Goal: Task Accomplishment & Management: Use online tool/utility

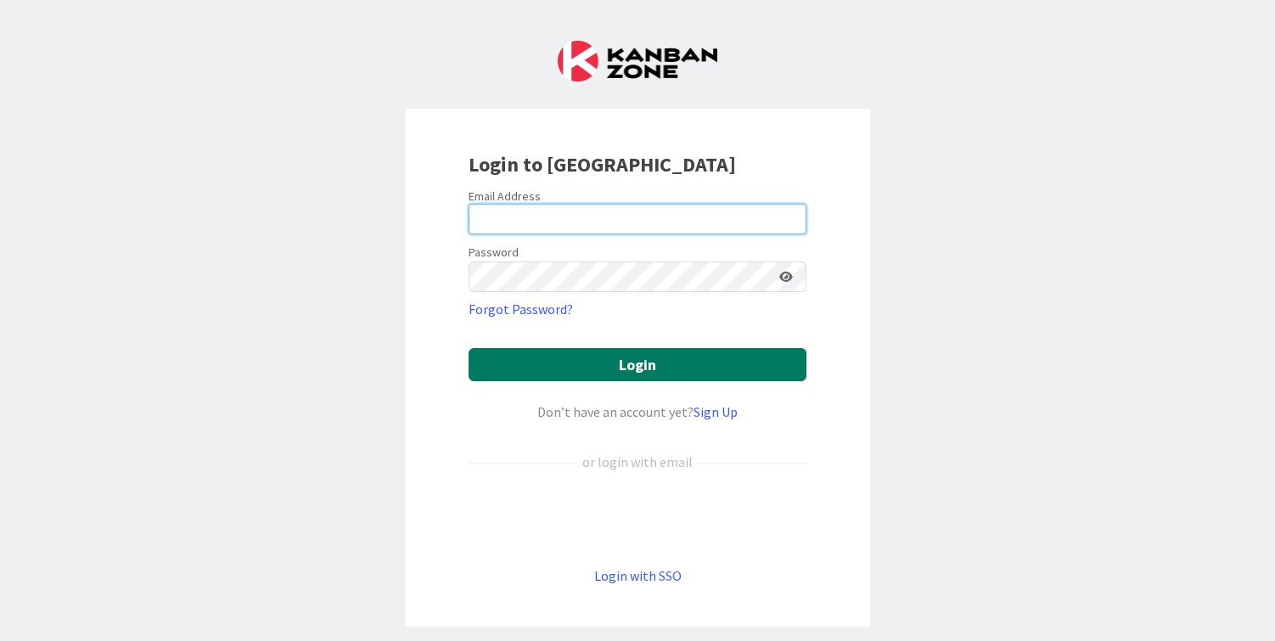
type input "[PERSON_NAME][EMAIL_ADDRESS][DOMAIN_NAME]"
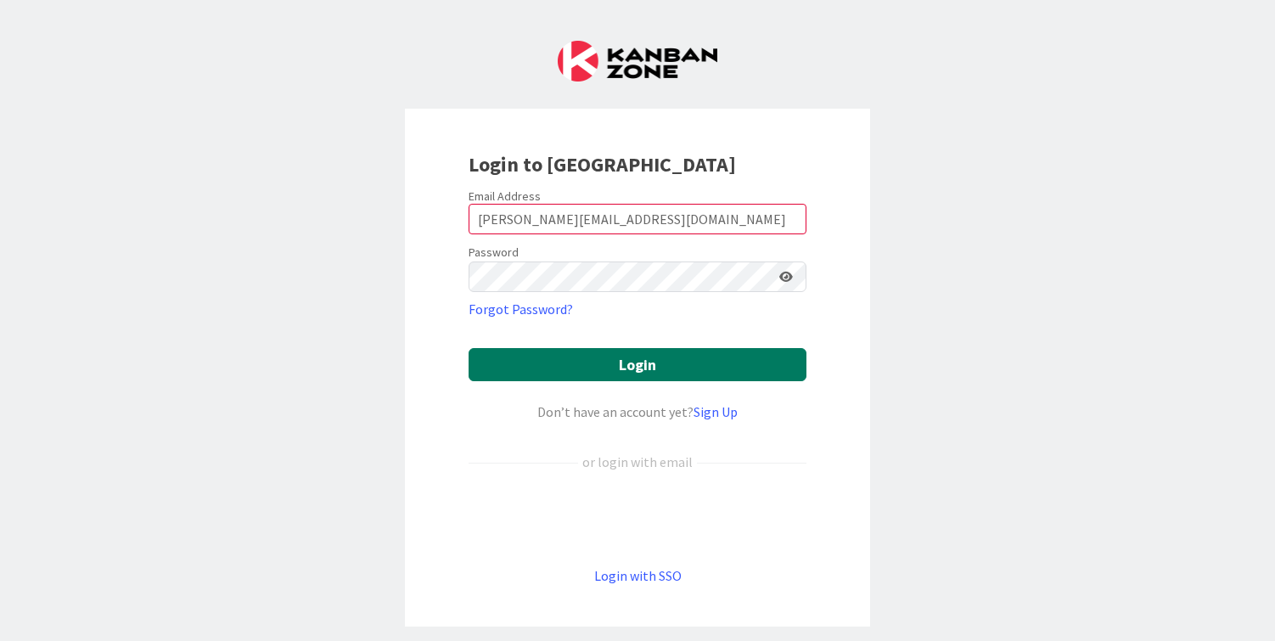
click at [625, 375] on button "Login" at bounding box center [637, 364] width 338 height 33
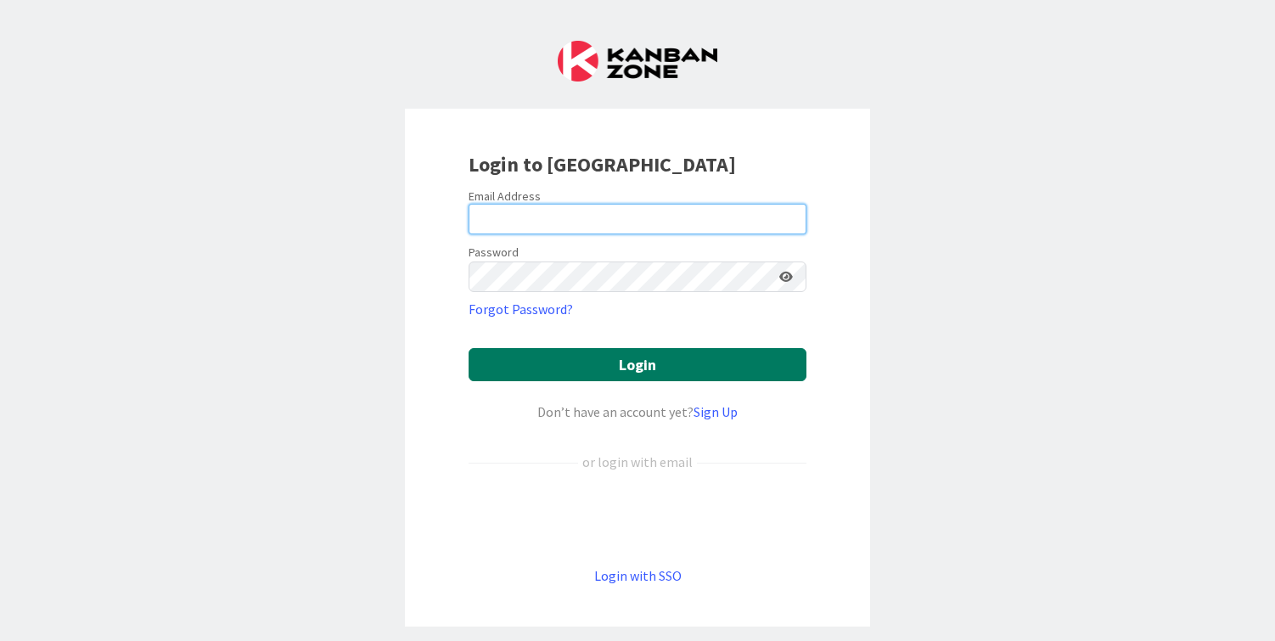
type input "[PERSON_NAME][EMAIL_ADDRESS][DOMAIN_NAME]"
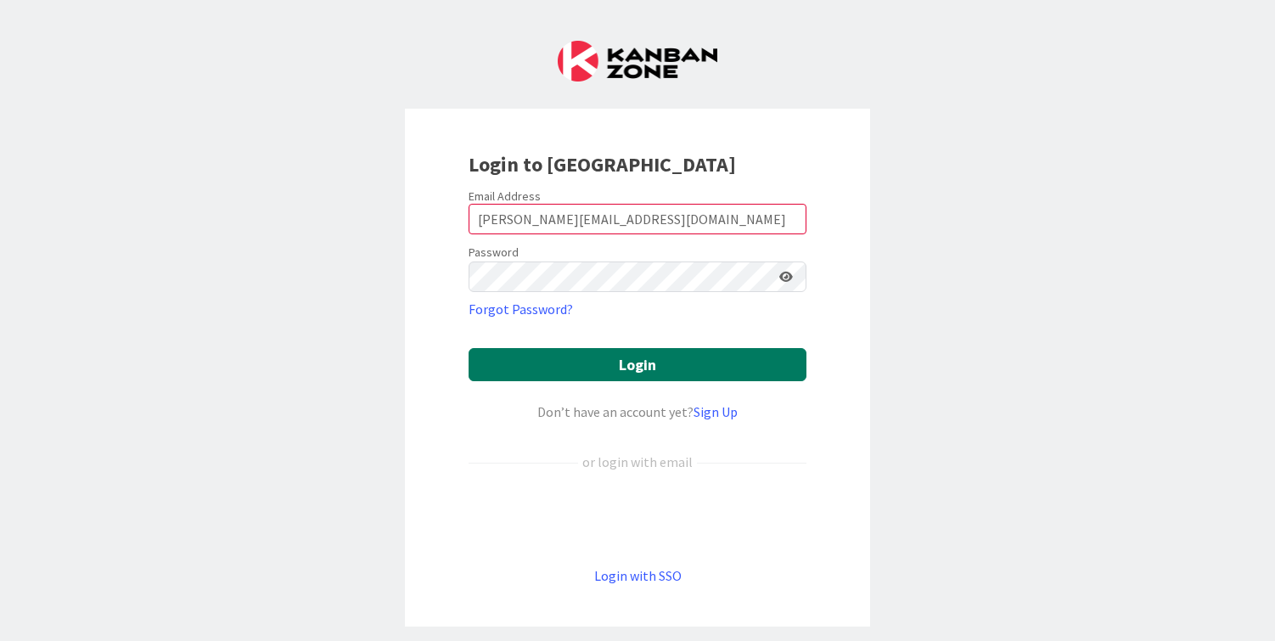
click at [637, 371] on button "Login" at bounding box center [637, 364] width 338 height 33
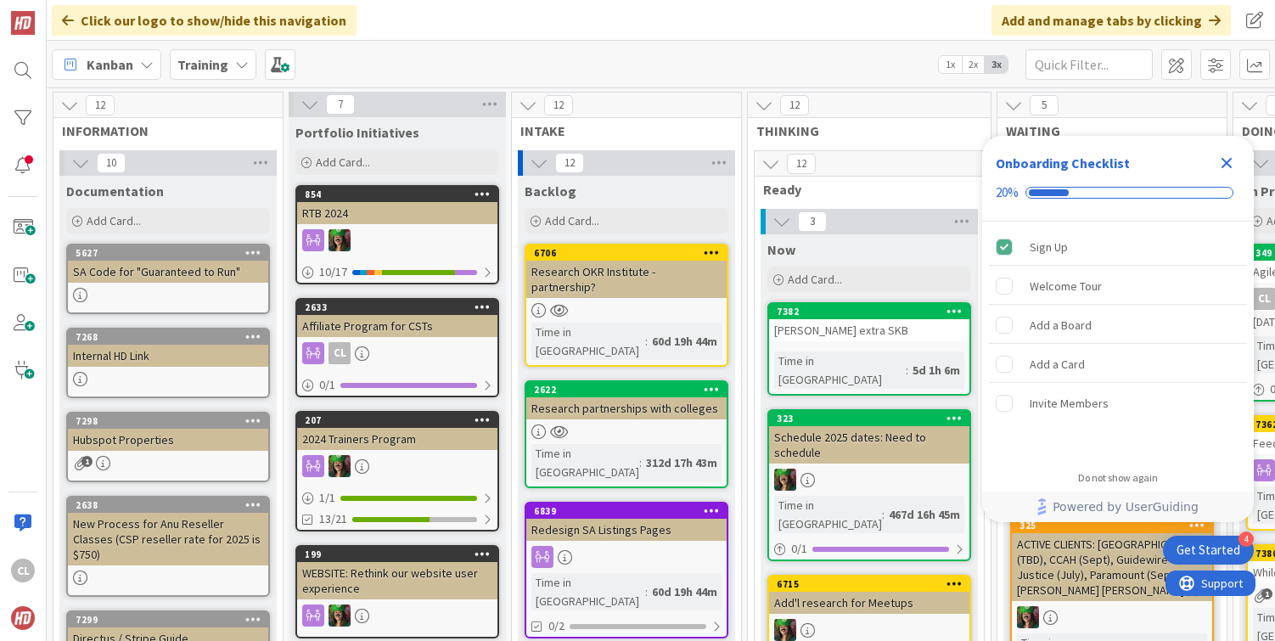
click at [227, 62] on div "Training" at bounding box center [213, 64] width 87 height 31
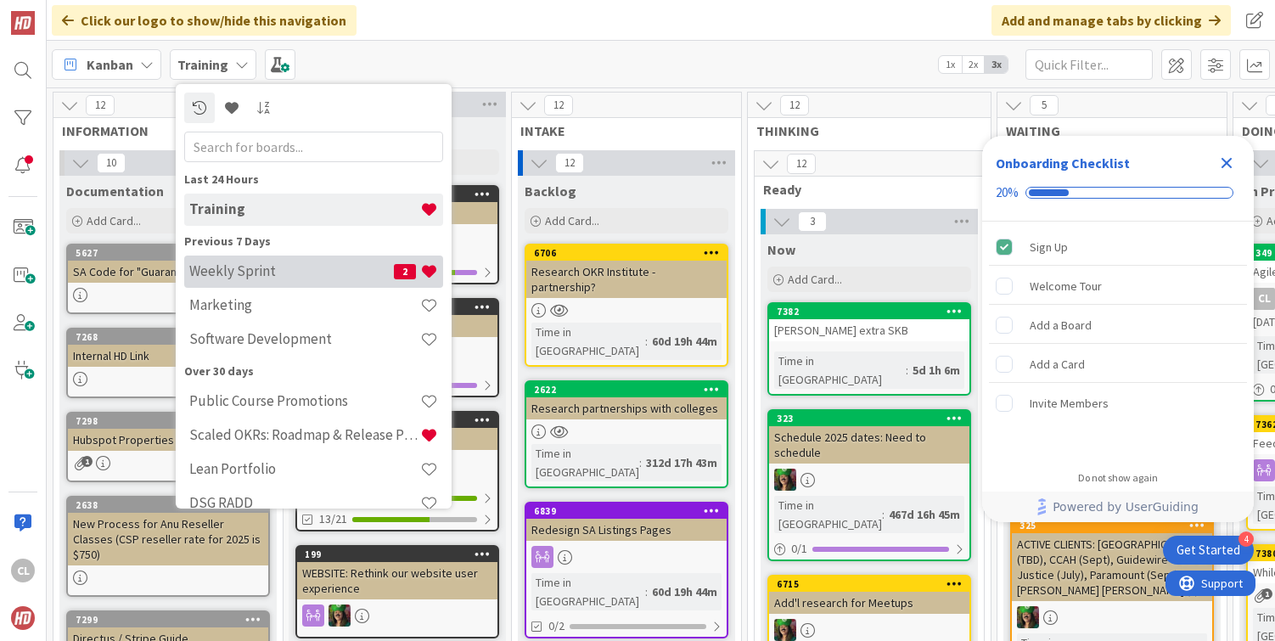
click at [250, 263] on h4 "Weekly Sprint" at bounding box center [291, 270] width 205 height 17
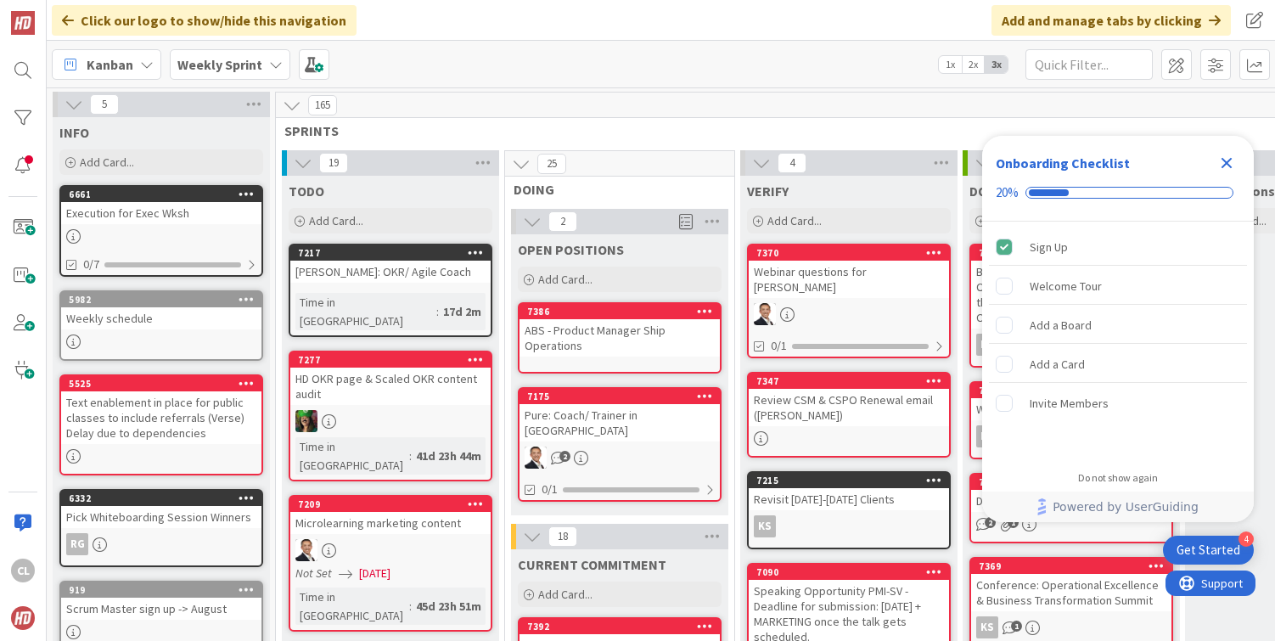
click at [1231, 163] on icon "Close Checklist" at bounding box center [1226, 163] width 20 height 20
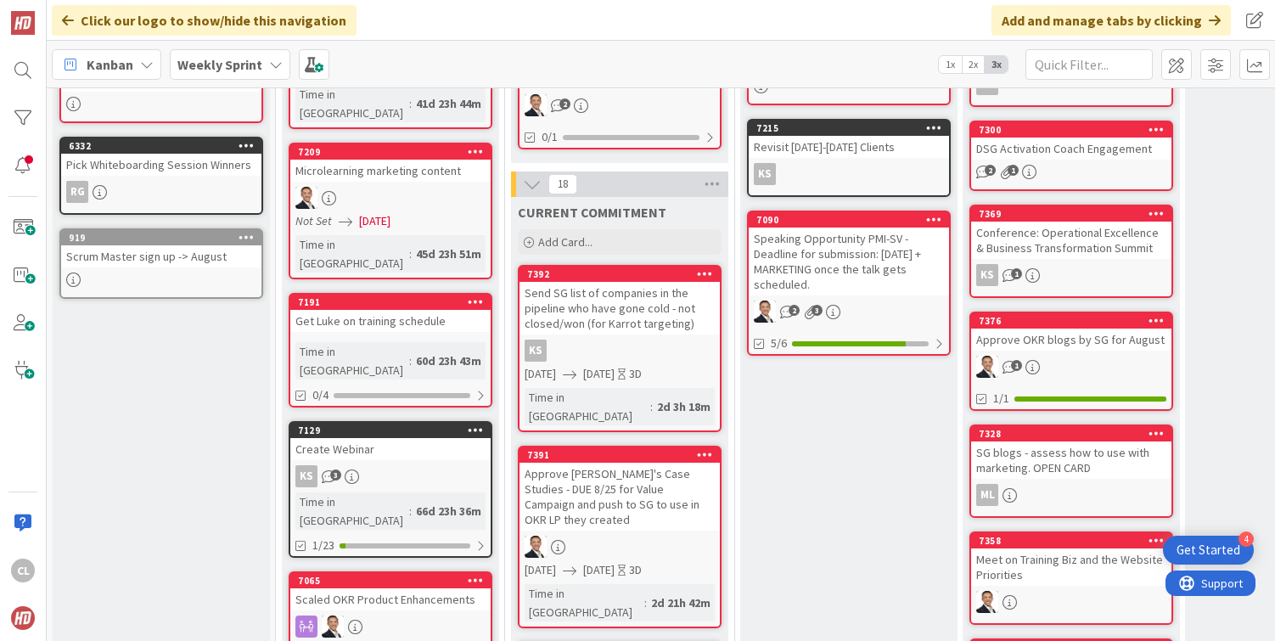
scroll to position [364, 0]
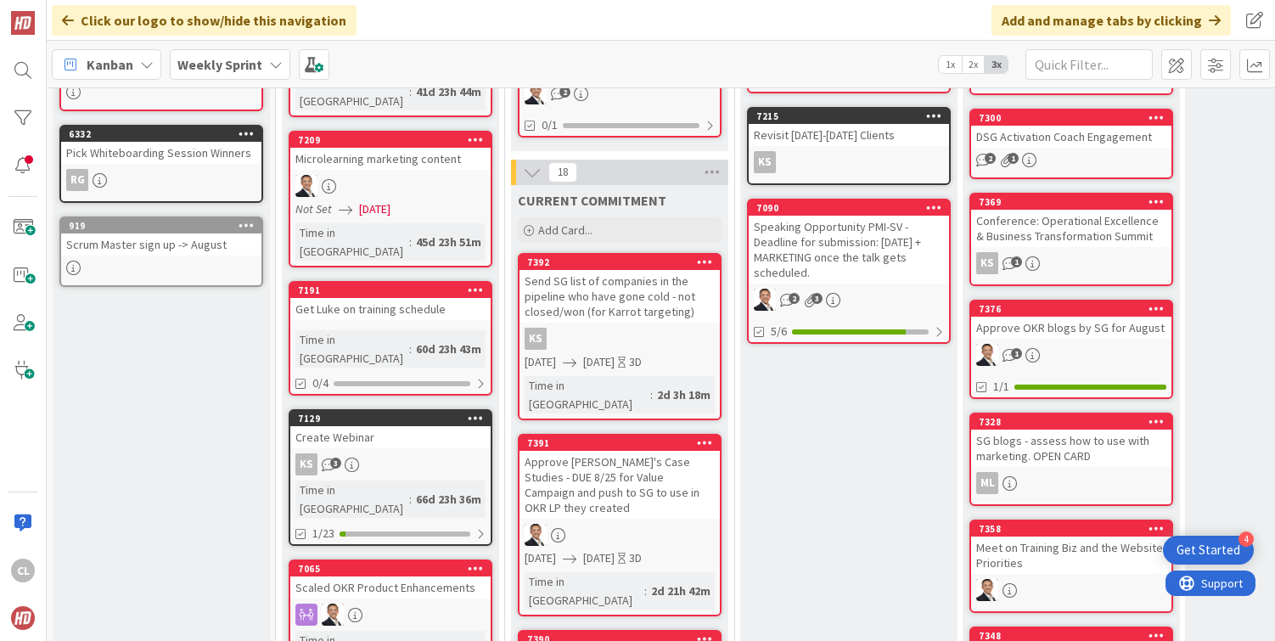
click at [586, 328] on div "KS" at bounding box center [619, 339] width 200 height 22
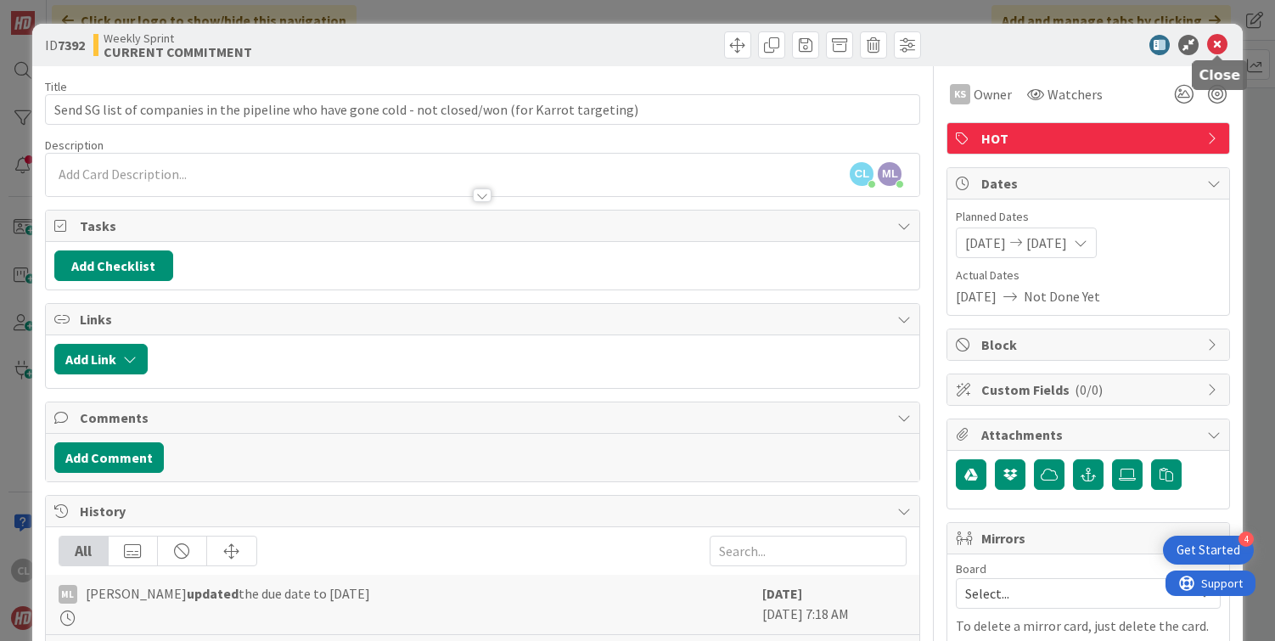
click at [1213, 48] on icon at bounding box center [1217, 45] width 20 height 20
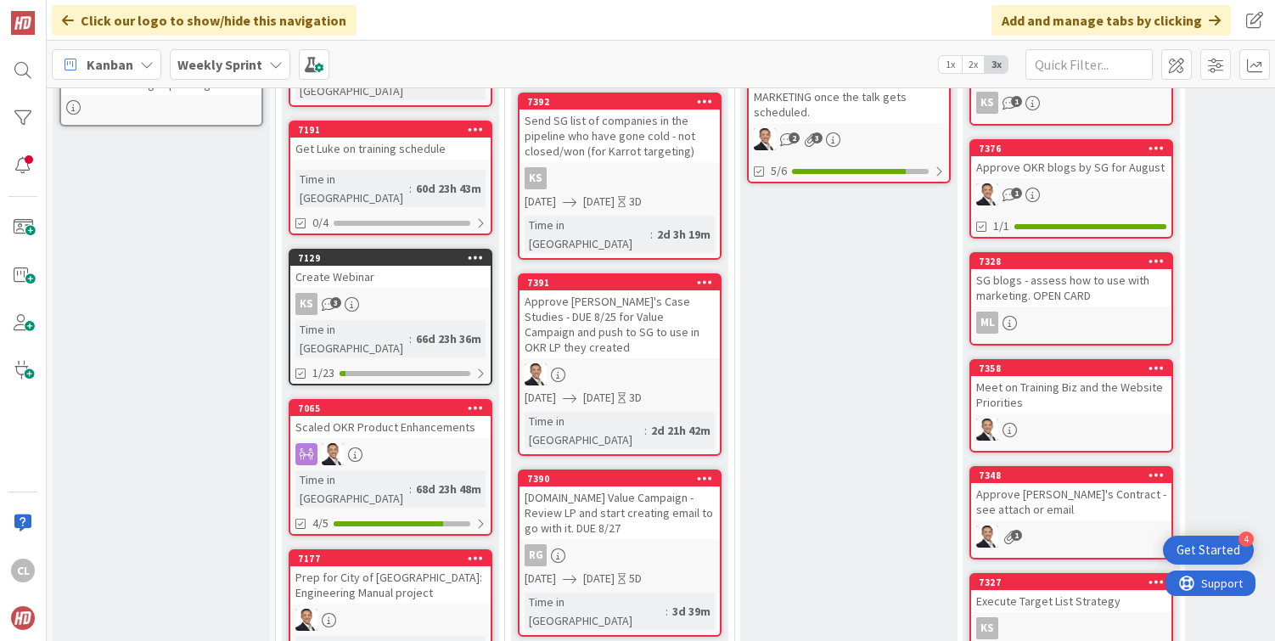
scroll to position [525, 0]
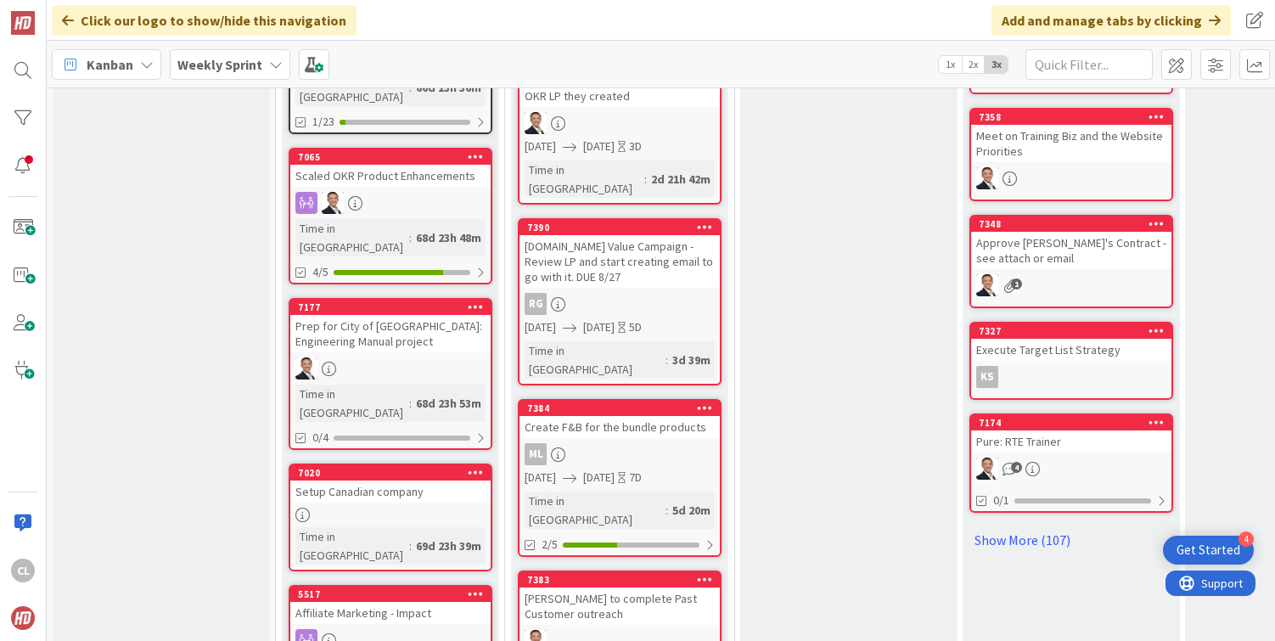
scroll to position [779, 0]
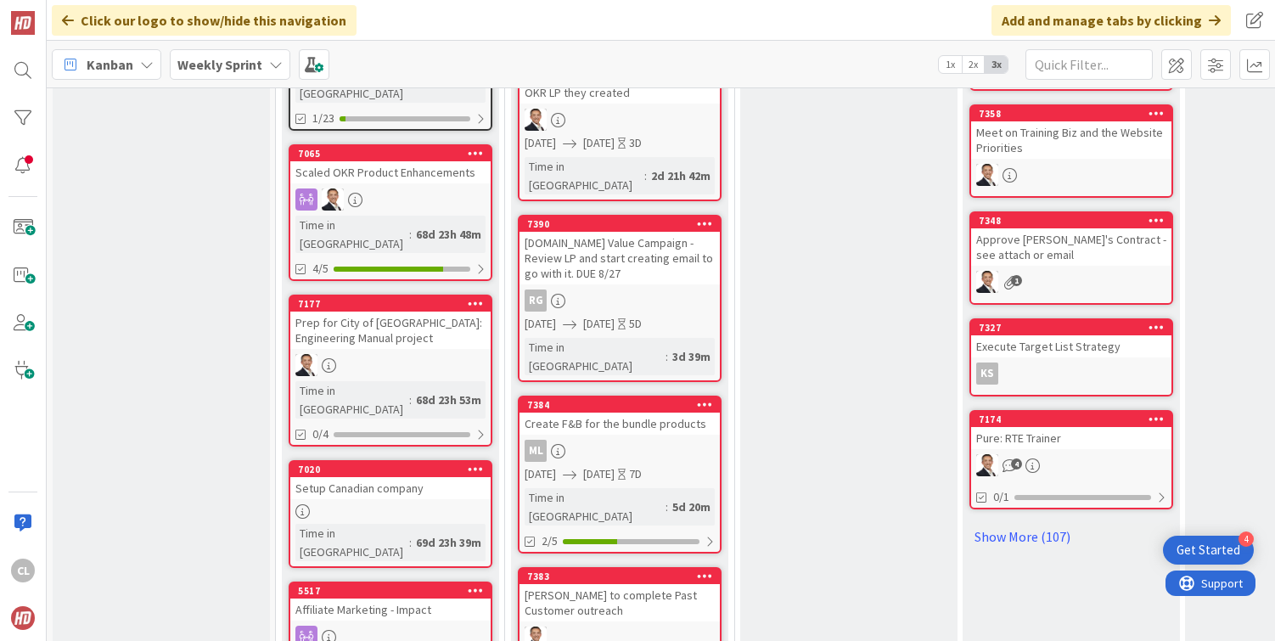
click at [649, 232] on div "Profit.co Value Campaign - Review LP and start creating email to go with it. DU…" at bounding box center [619, 258] width 200 height 53
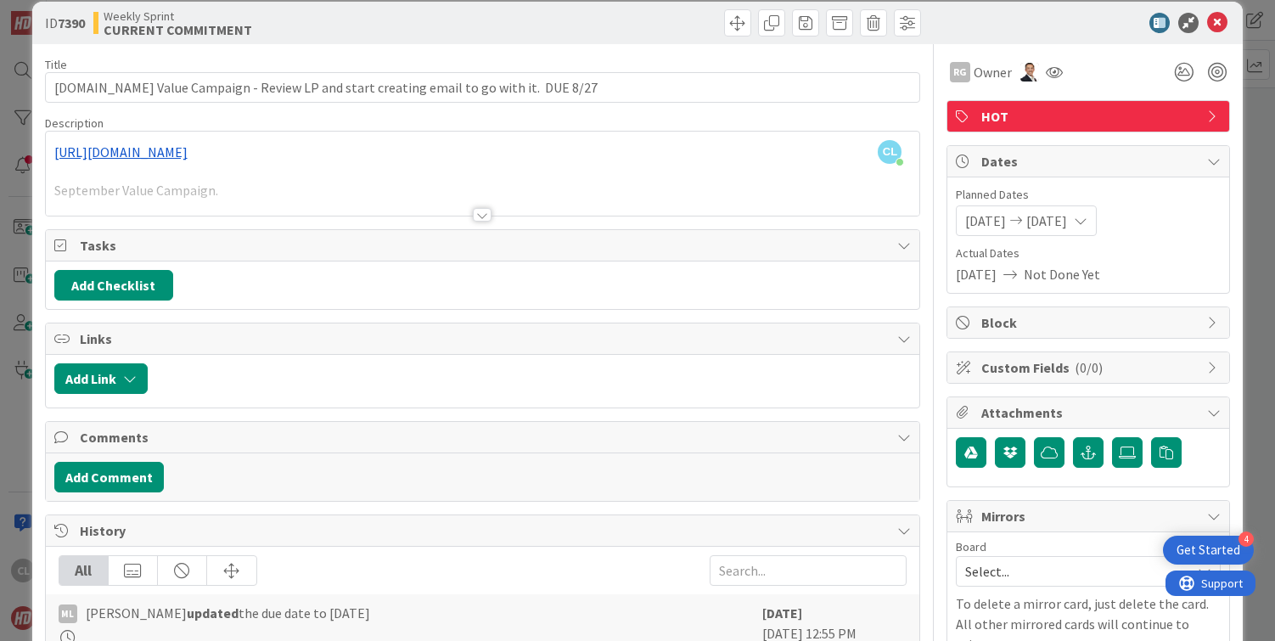
scroll to position [13, 0]
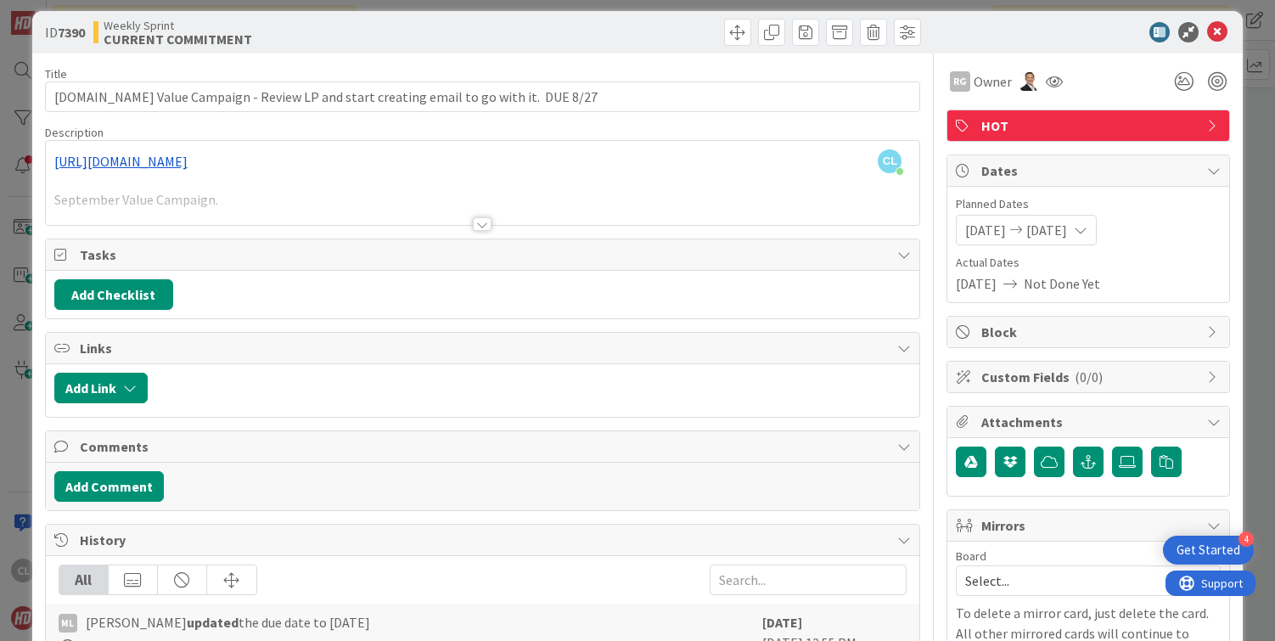
click at [477, 206] on div at bounding box center [483, 203] width 874 height 43
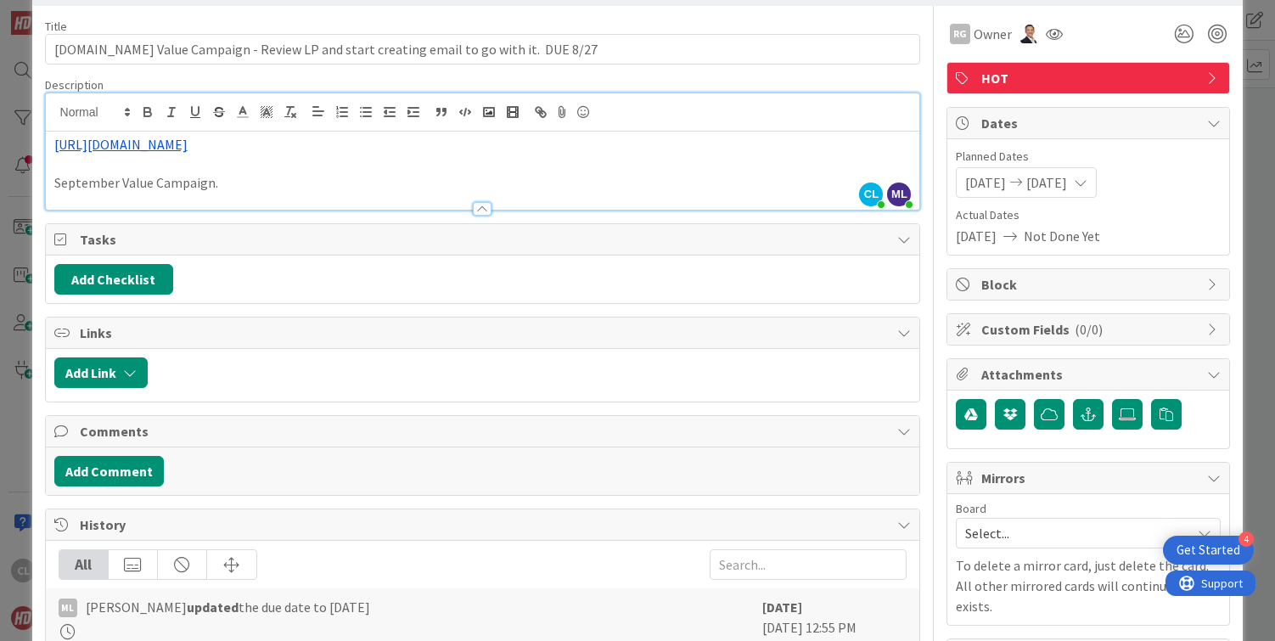
scroll to position [0, 0]
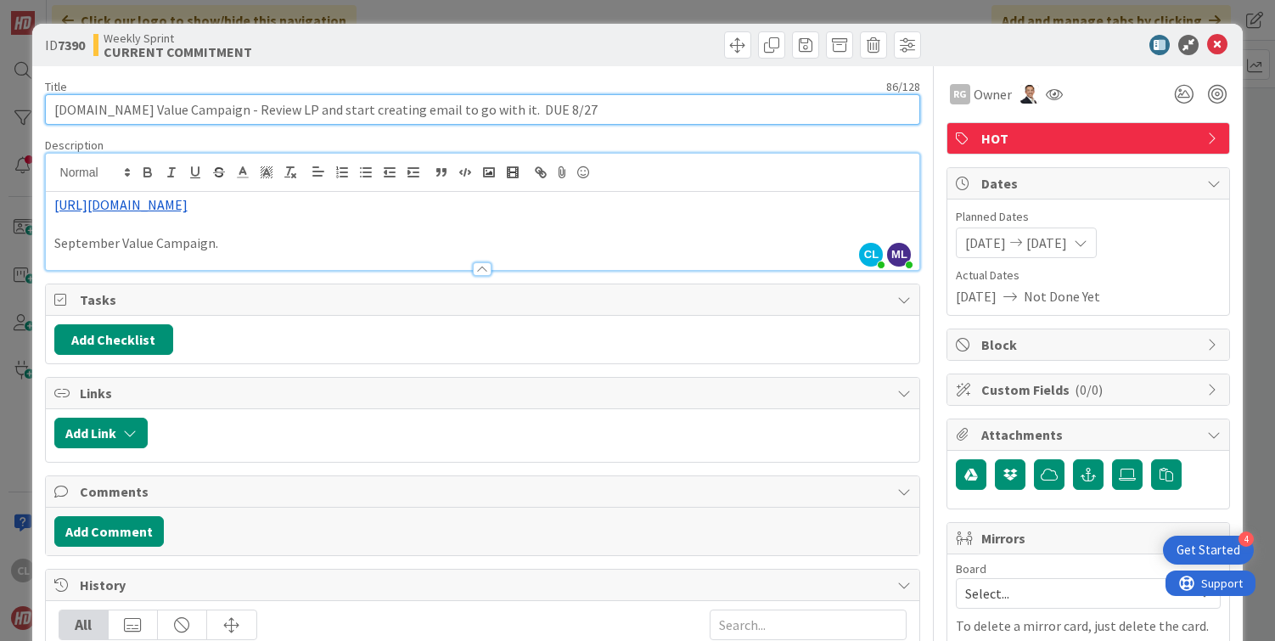
click at [465, 115] on input "Profit.co Value Campaign - Review LP and start creating email to go with it. DU…" at bounding box center [483, 109] width 876 height 31
drag, startPoint x: 541, startPoint y: 110, endPoint x: 479, endPoint y: 111, distance: 62.8
click at [479, 111] on input "Profit.co Value Campaign - Review LP and start creating email to go with it. DU…" at bounding box center [483, 109] width 876 height 31
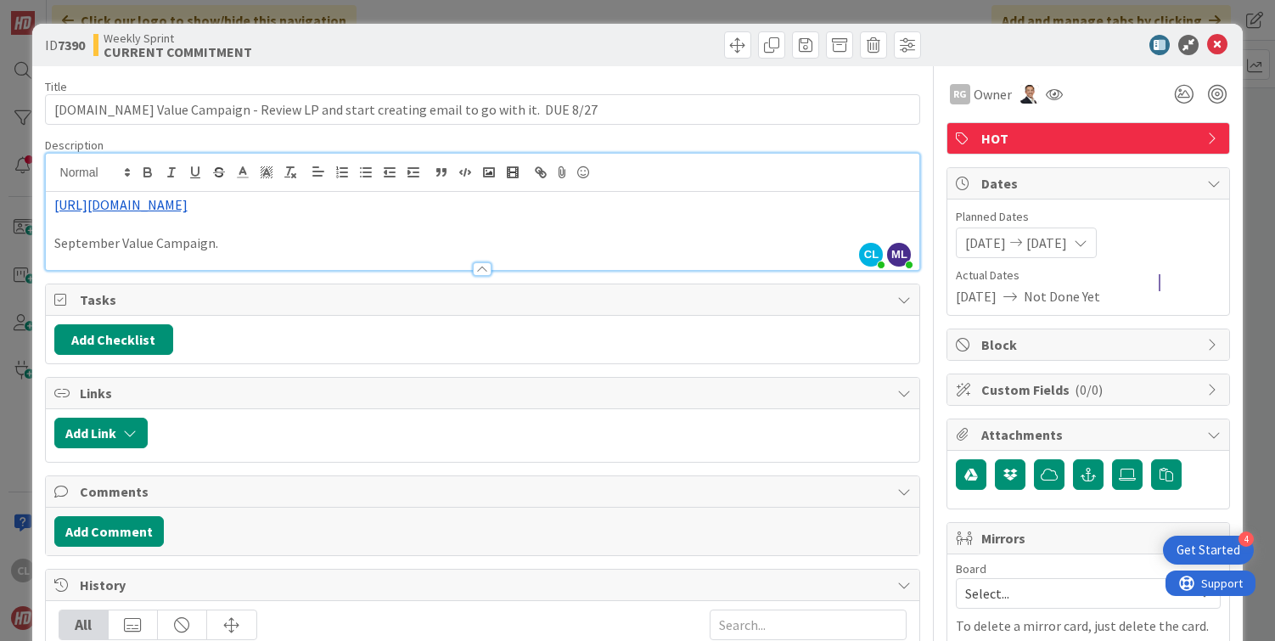
click at [647, 86] on div "Title 86 / 128" at bounding box center [483, 86] width 876 height 15
click at [1214, 47] on icon at bounding box center [1217, 45] width 20 height 20
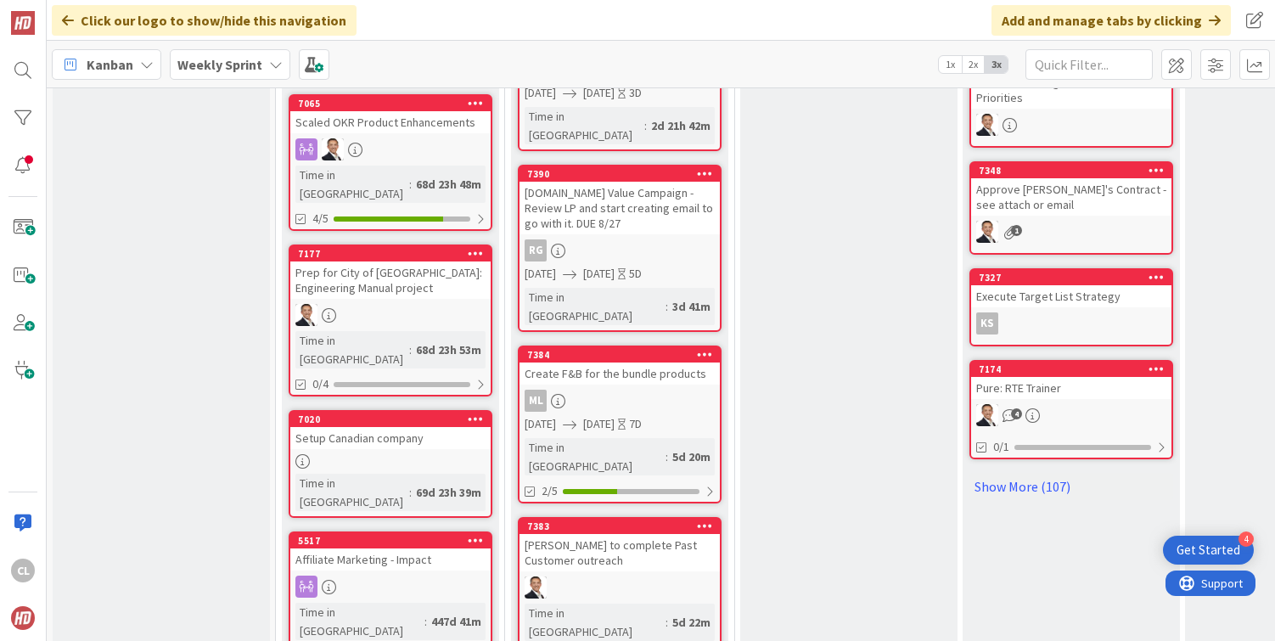
scroll to position [831, 0]
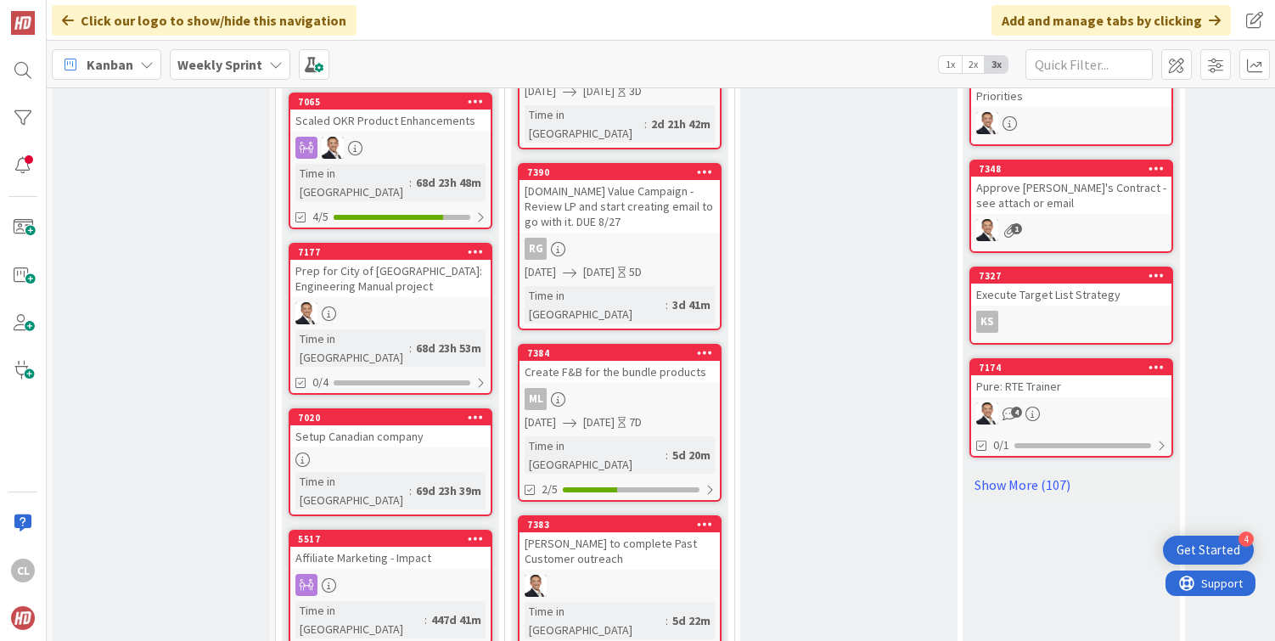
click at [646, 180] on div "Profit.co Value Campaign - Review LP and start creating email to go with it. DU…" at bounding box center [619, 206] width 200 height 53
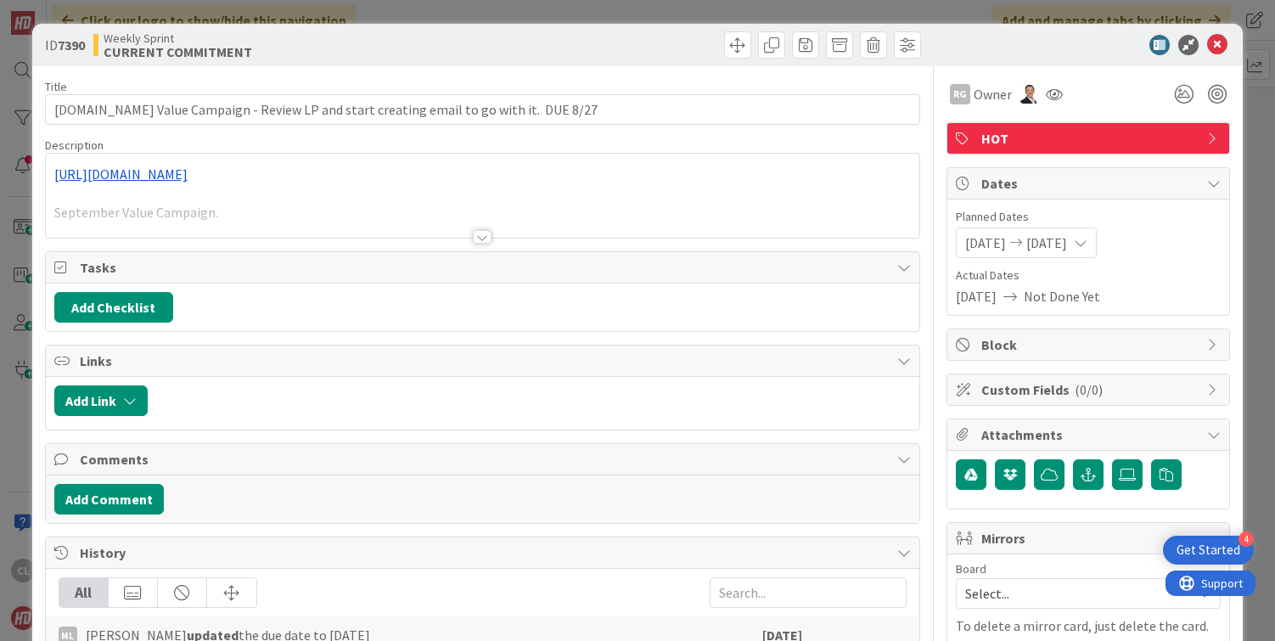
click at [454, 218] on div at bounding box center [483, 215] width 874 height 43
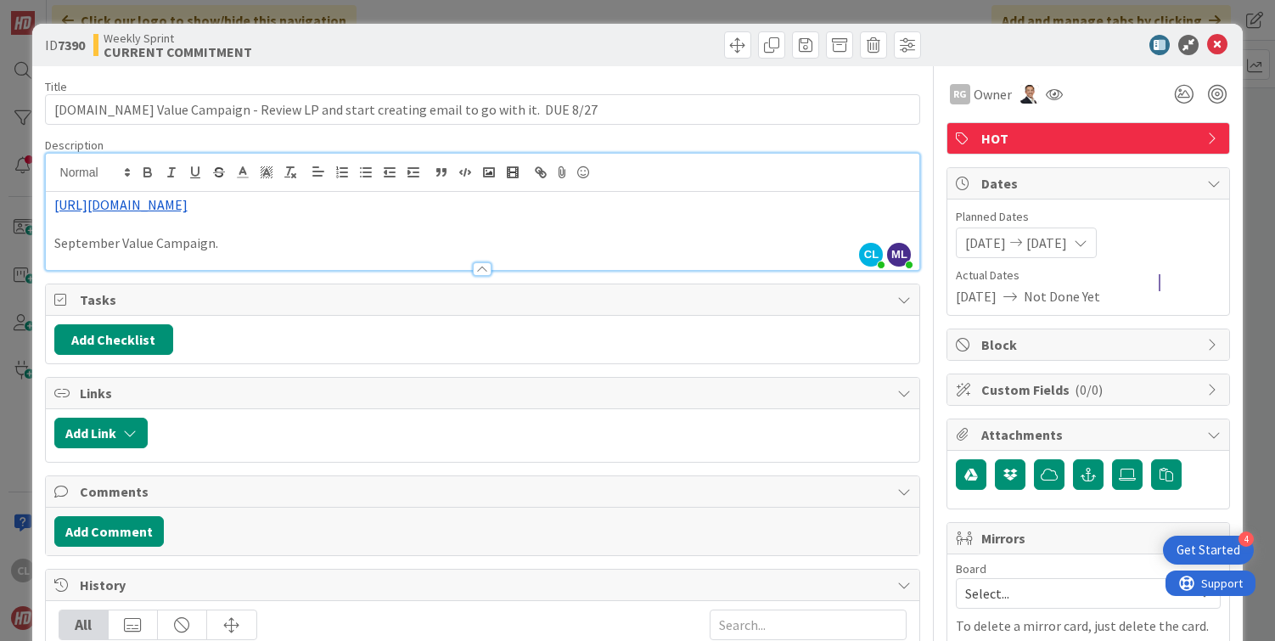
click at [388, 239] on p "September Value Campaign." at bounding box center [482, 243] width 857 height 20
click at [388, 228] on p at bounding box center [482, 225] width 857 height 20
click at [1215, 43] on icon at bounding box center [1217, 45] width 20 height 20
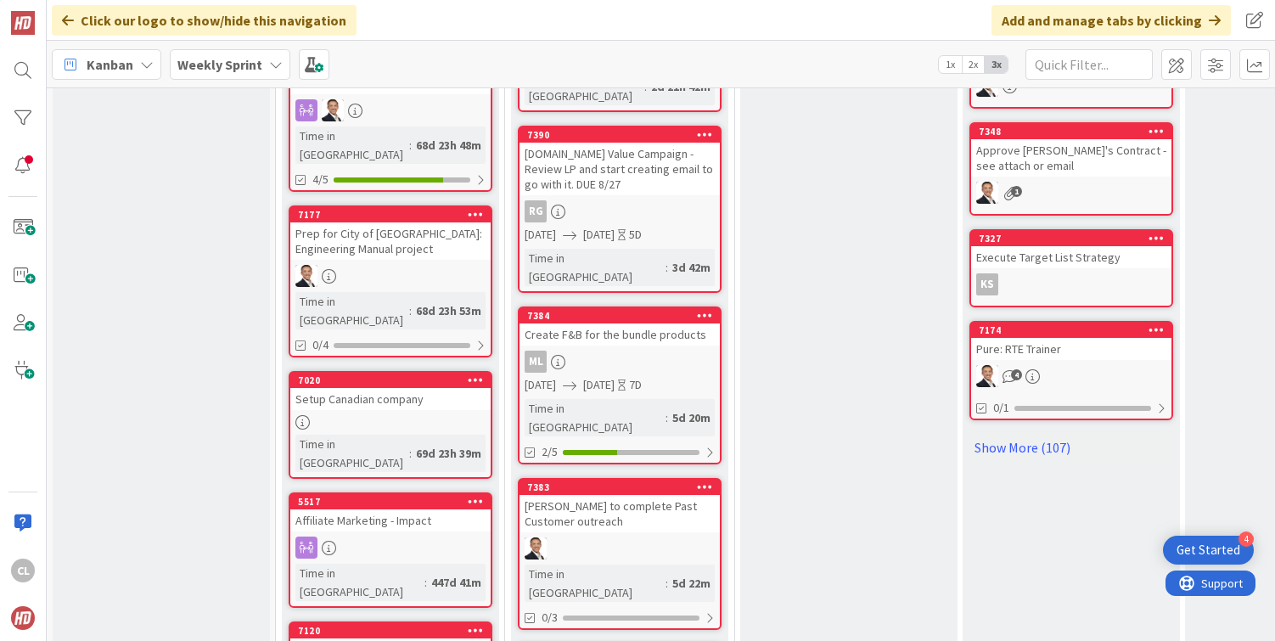
scroll to position [872, 0]
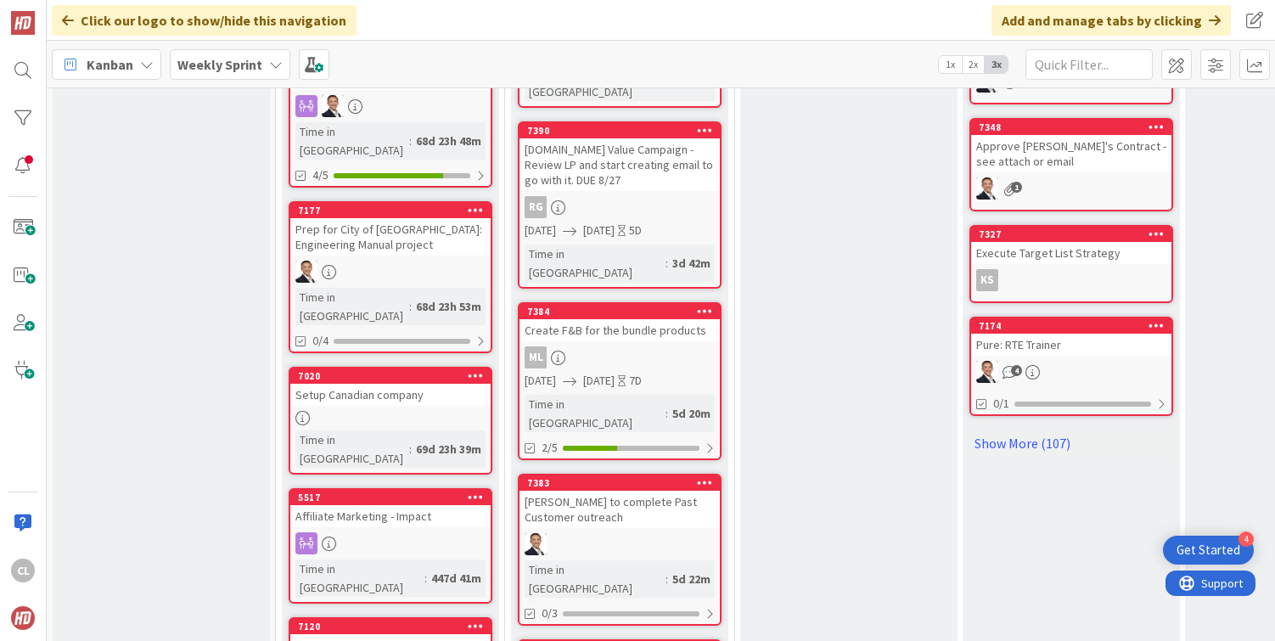
click at [653, 302] on link "7384 Create F&B for the bundle products ML 08/22/2025 08/29/2025 7D Time in Col…" at bounding box center [620, 381] width 204 height 158
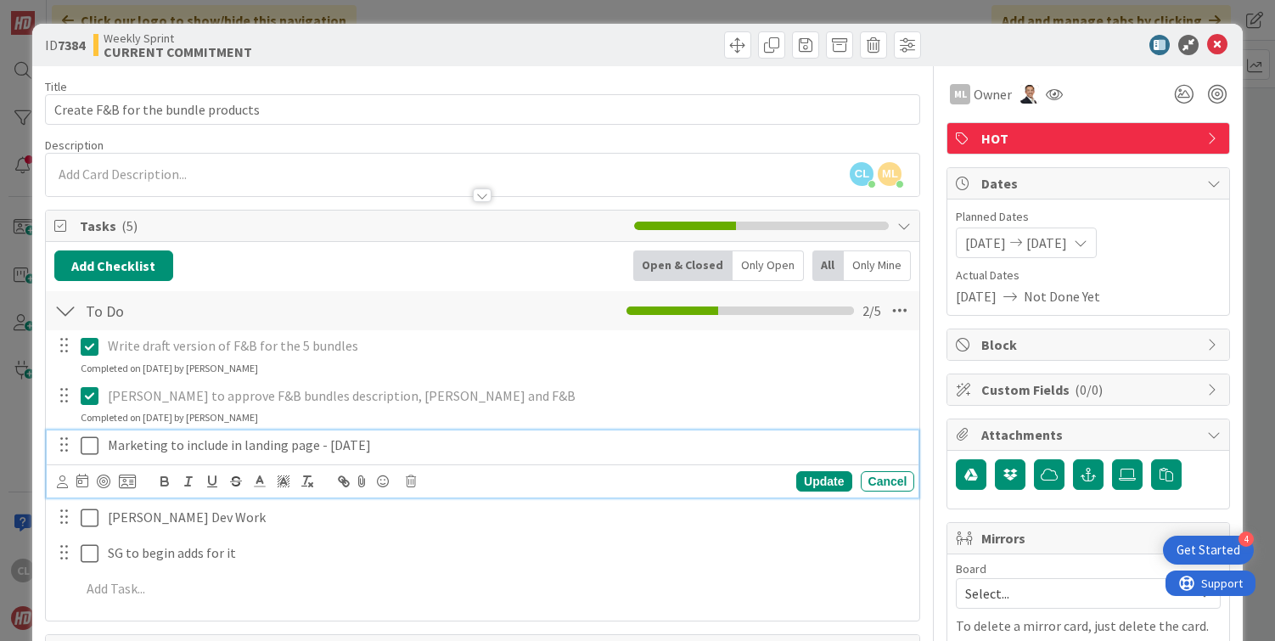
click at [87, 442] on icon at bounding box center [93, 445] width 25 height 20
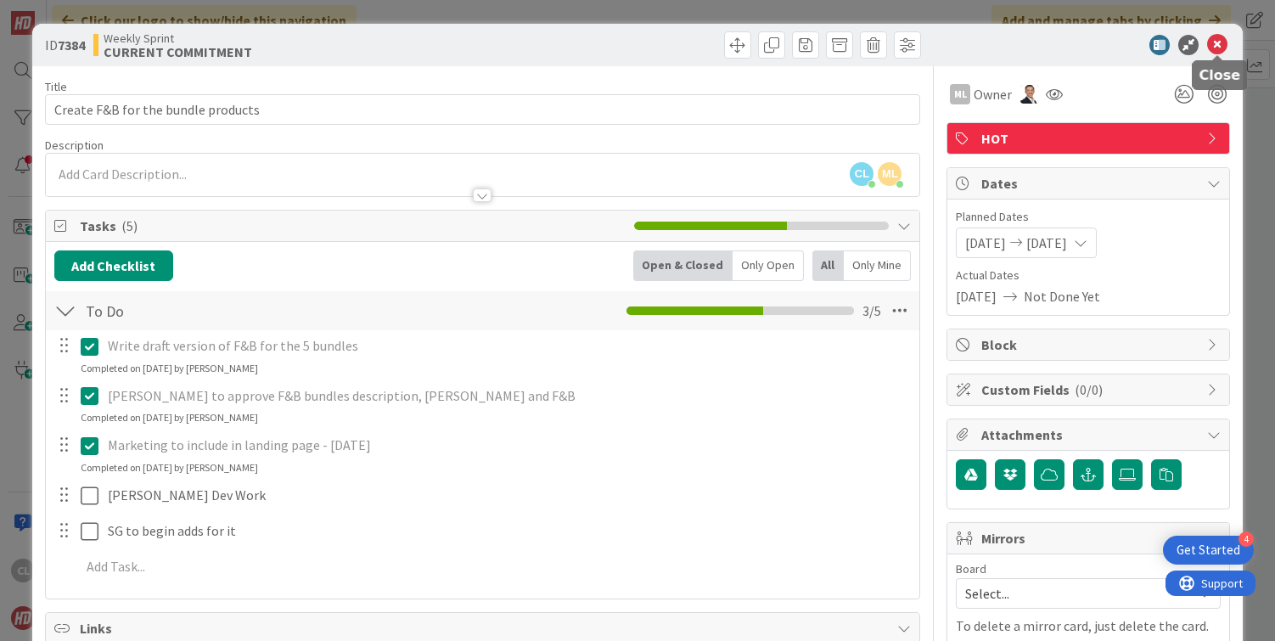
click at [1221, 42] on icon at bounding box center [1217, 45] width 20 height 20
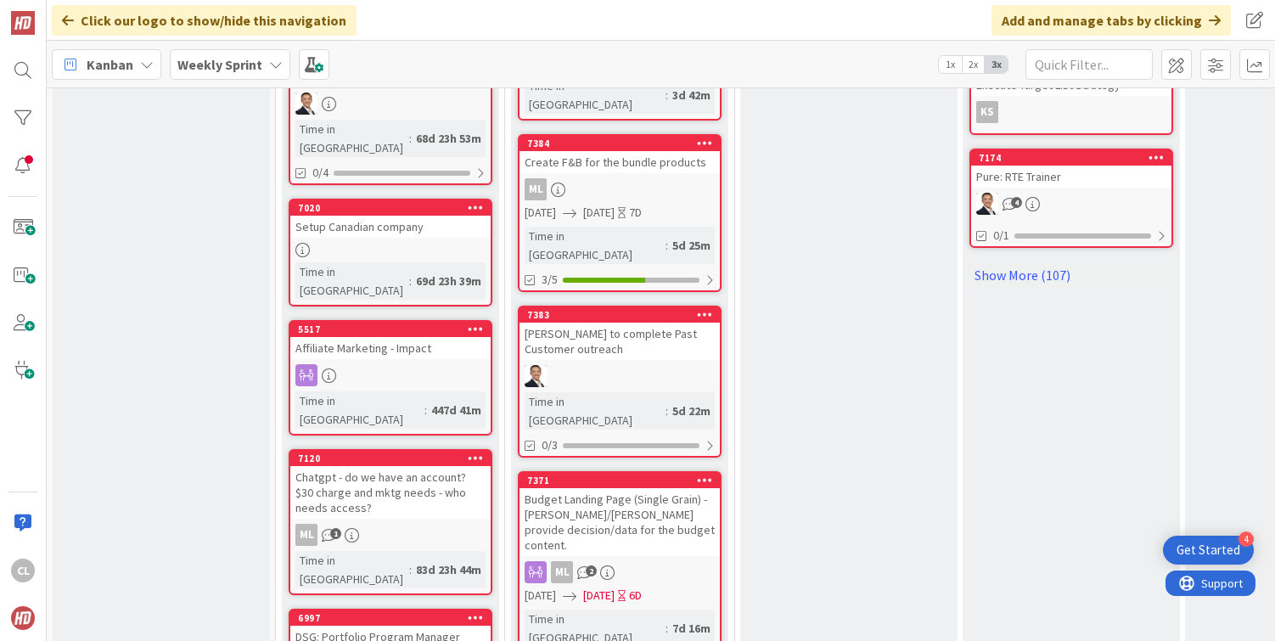
scroll to position [1091, 0]
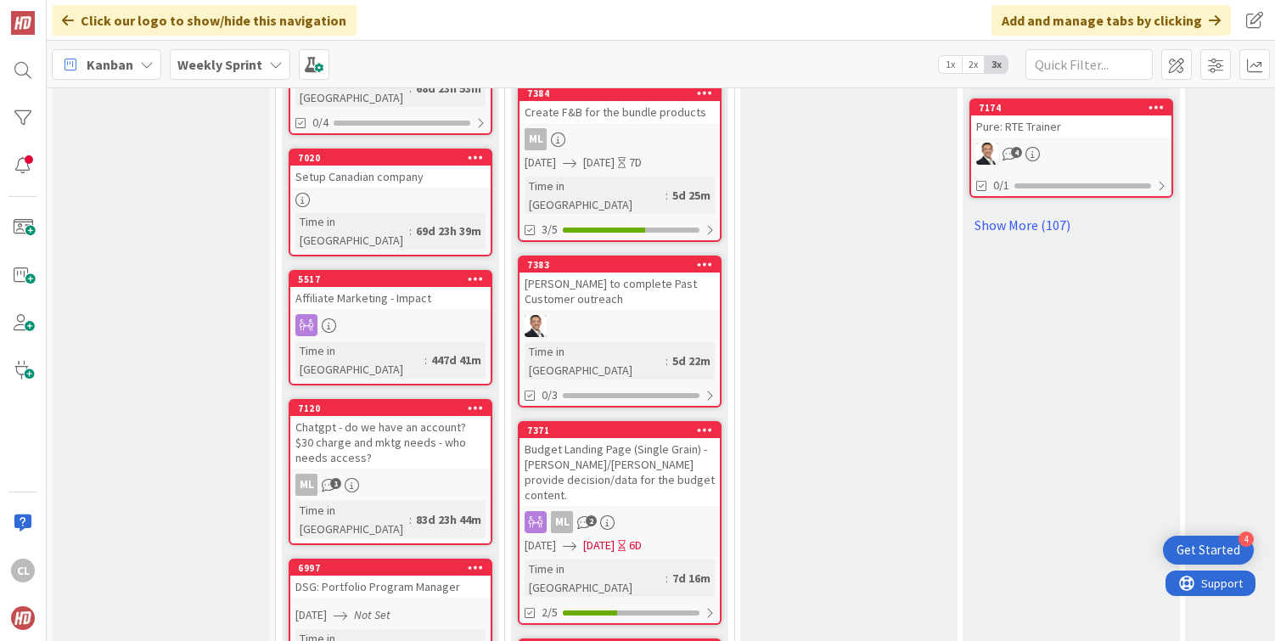
click at [636, 438] on div "Budget Landing Page (Single Grain) - Stacey/Ron provide decision/data for the b…" at bounding box center [619, 472] width 200 height 68
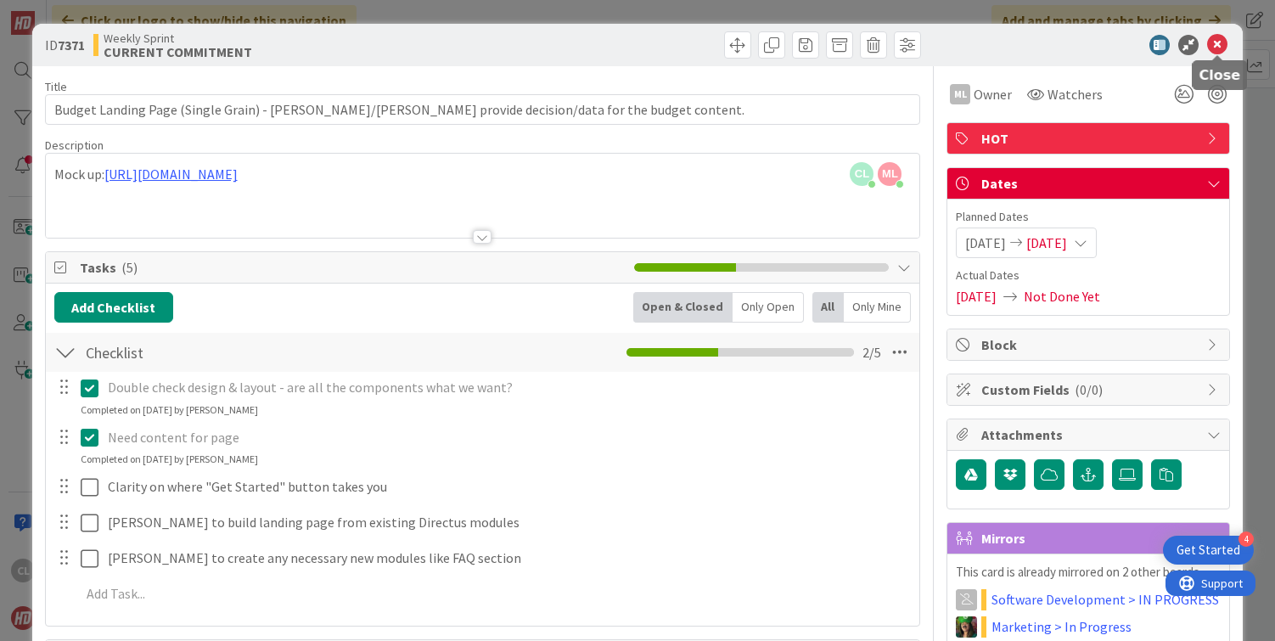
click at [1215, 49] on icon at bounding box center [1217, 45] width 20 height 20
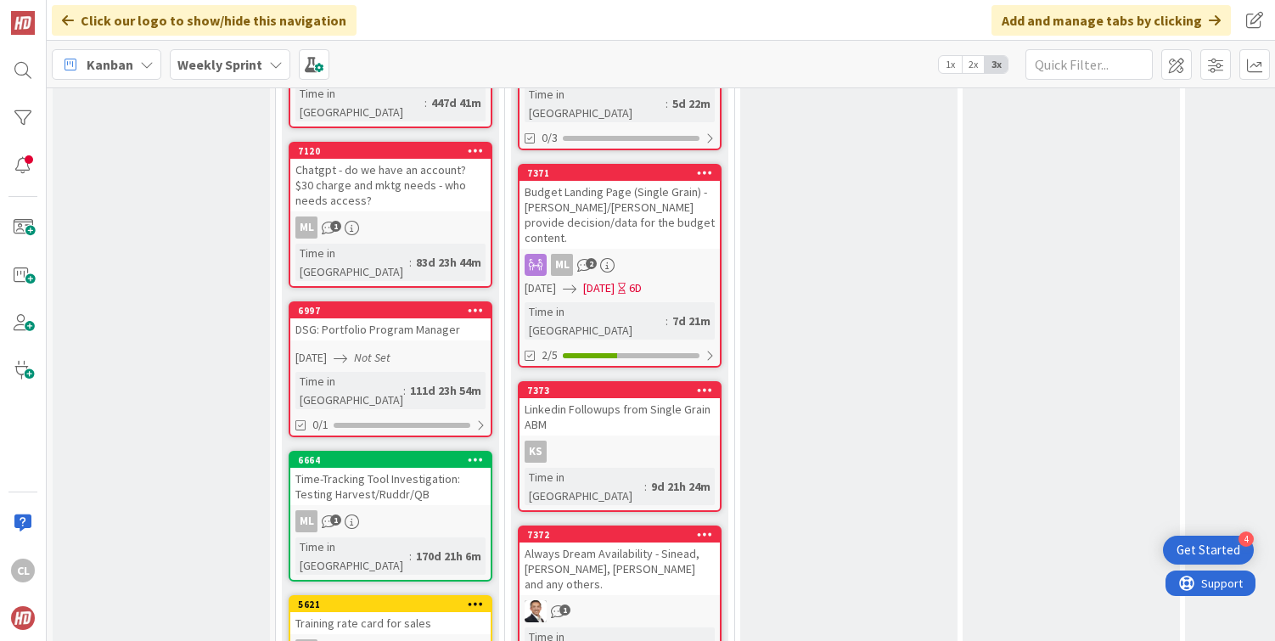
scroll to position [1396, 0]
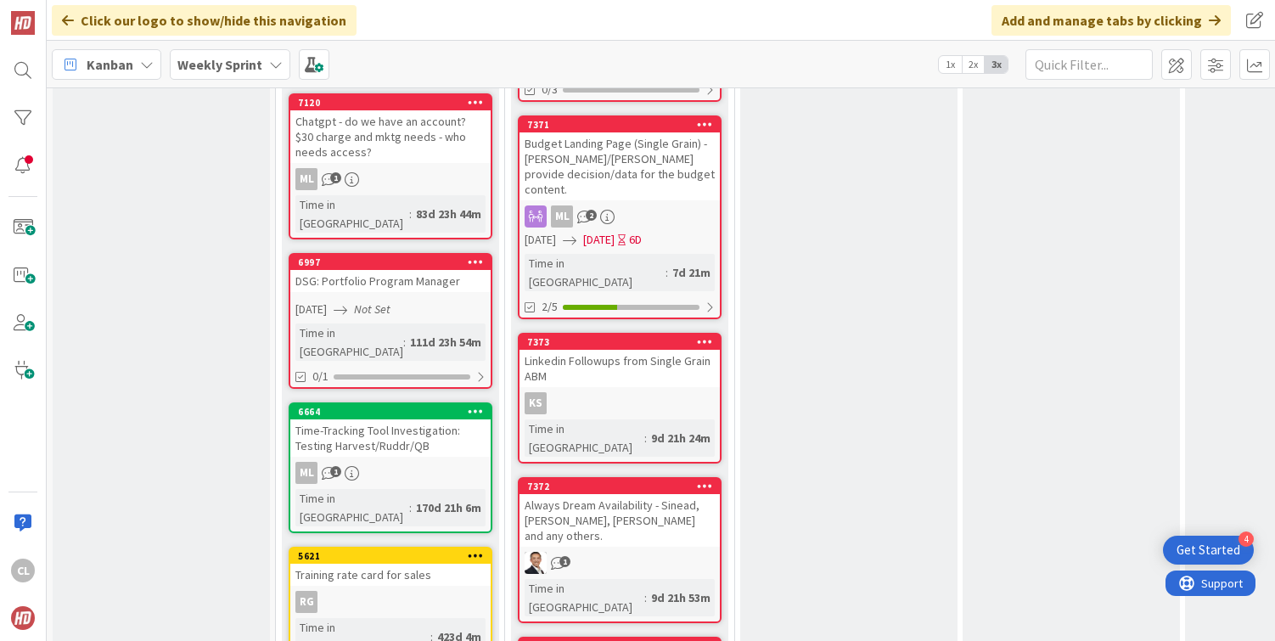
click at [882, 272] on div "VERIFY Add Card... 7370 Webinar questions for David 0/1 7347 Review CSM & CSPO …" at bounding box center [848, 407] width 217 height 3255
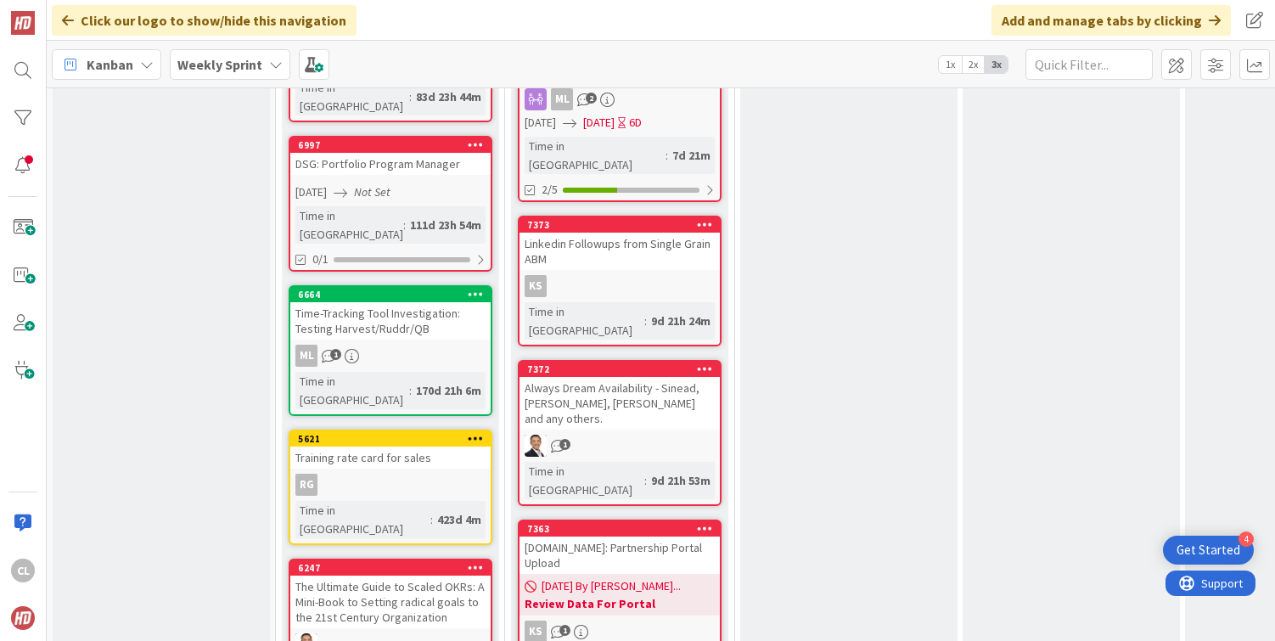
scroll to position [1514, 0]
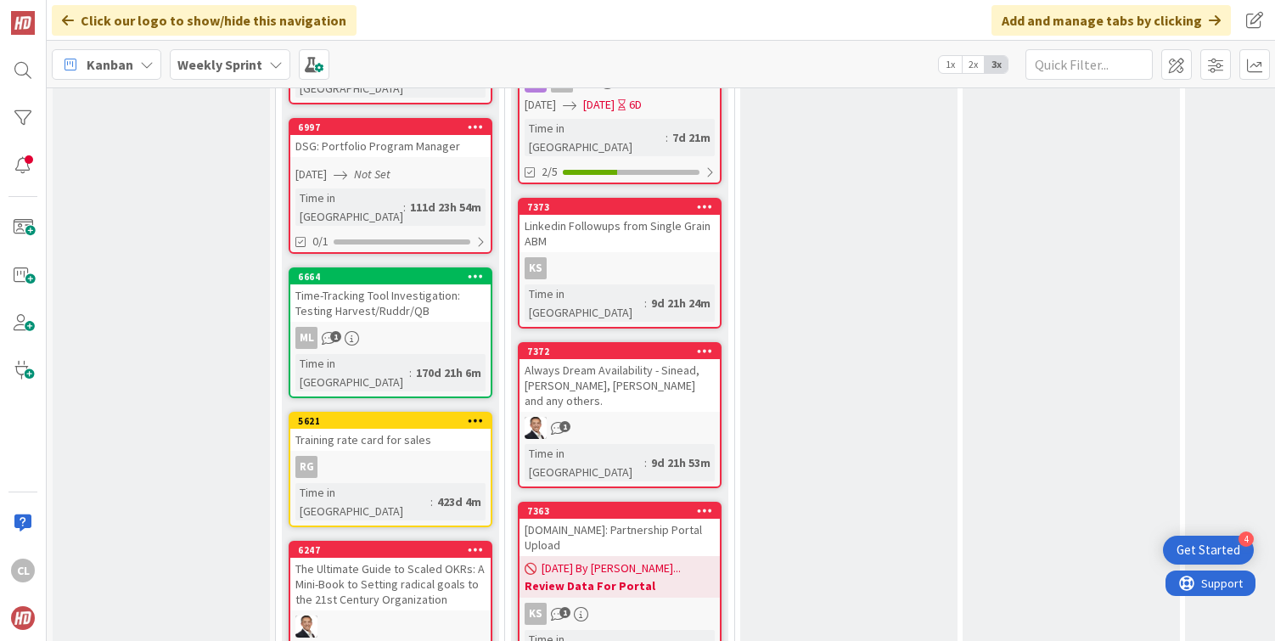
scroll to position [1533, 0]
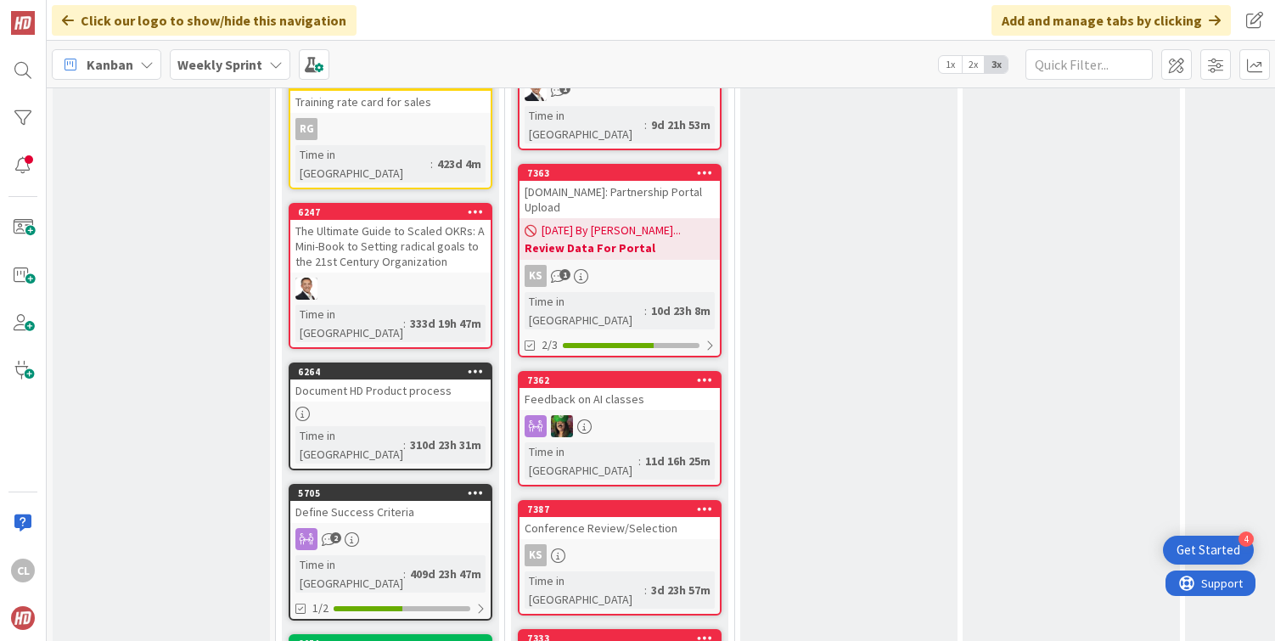
scroll to position [1847, 0]
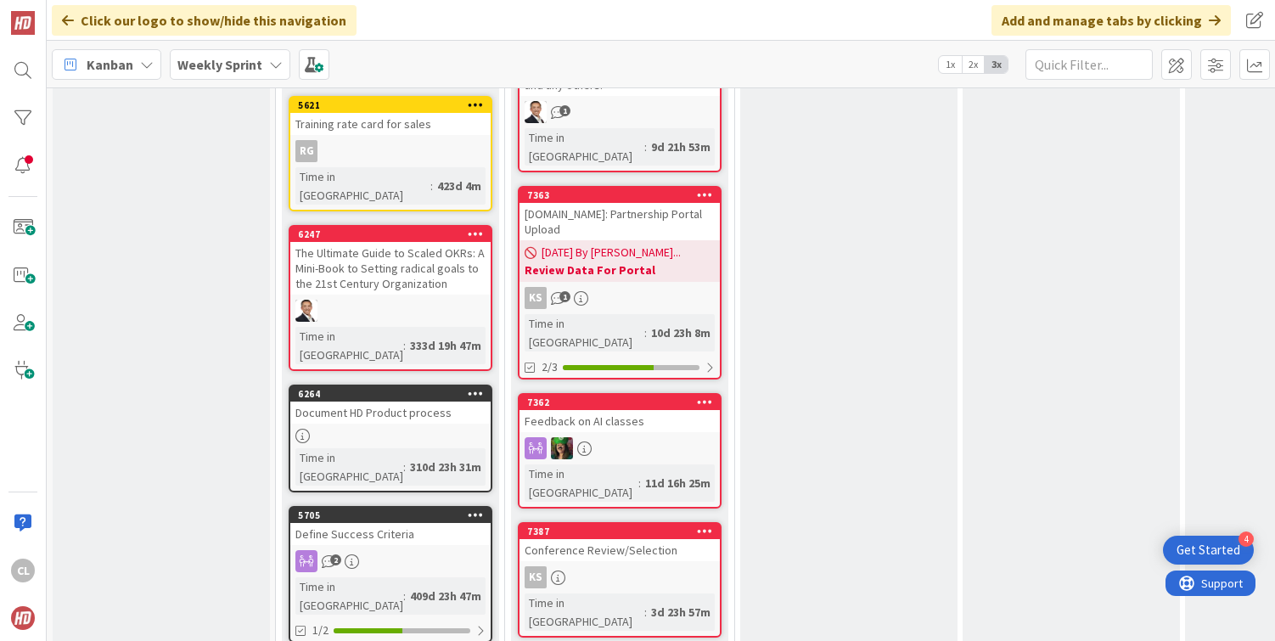
click at [760, 235] on div "VERIFY Add Card... 7370 Webinar questions for David 0/1 7347 Review CSM & CSPO …" at bounding box center [848, 618] width 217 height 4578
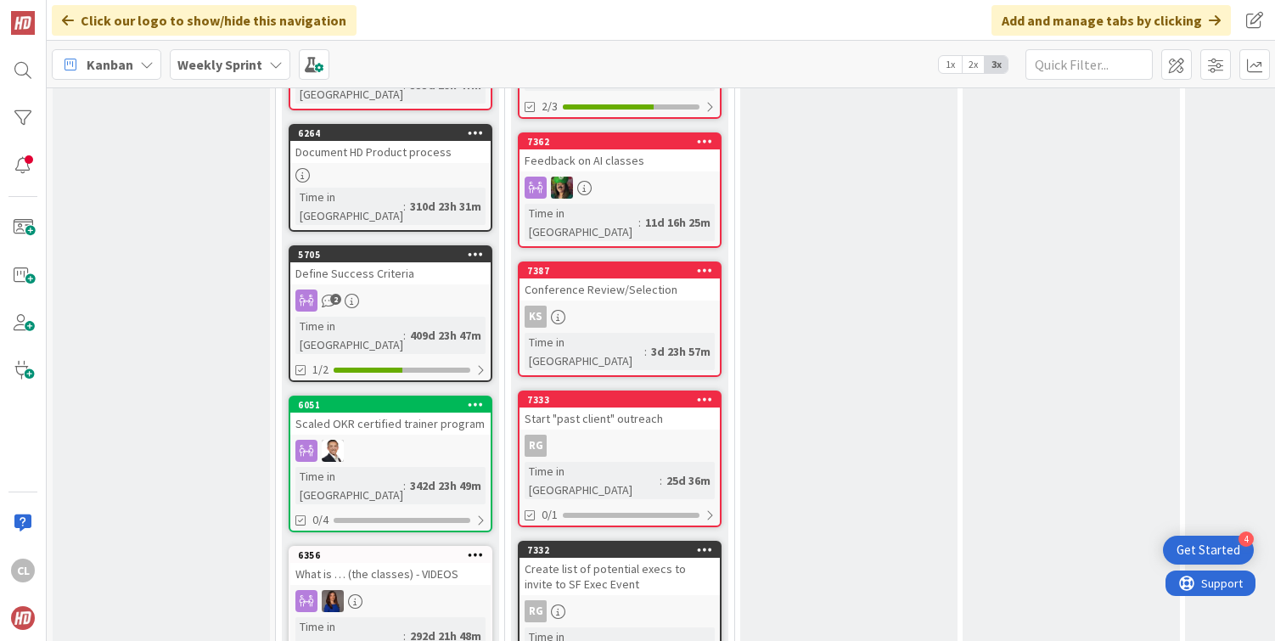
scroll to position [2140, 0]
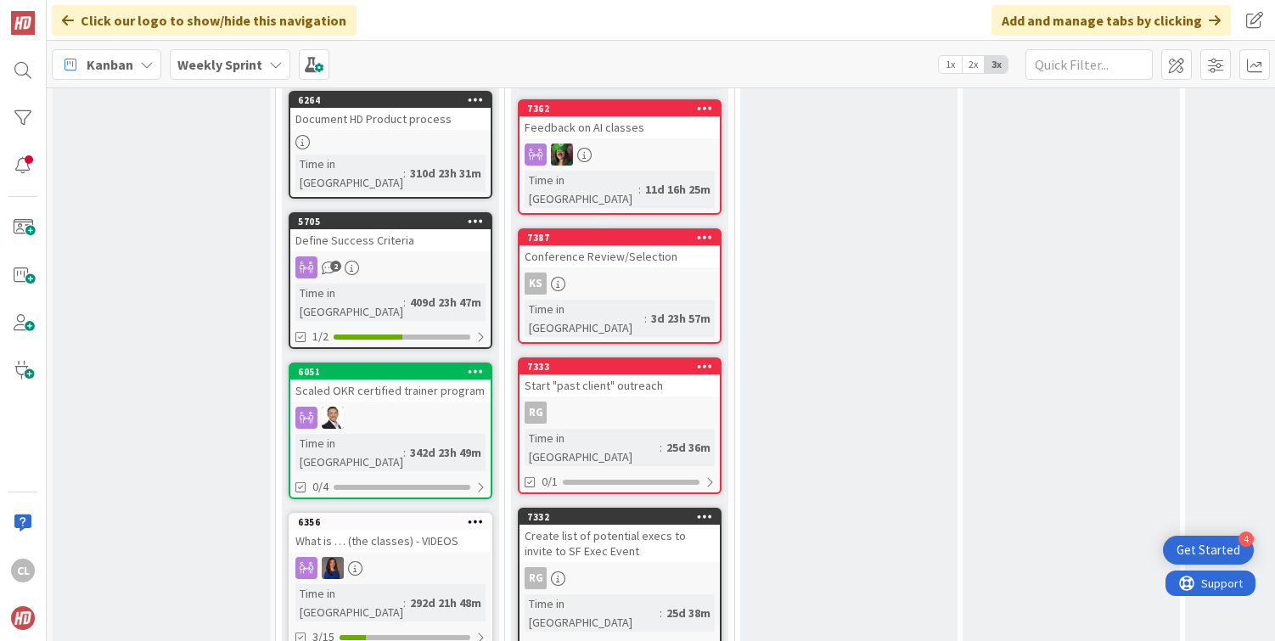
click at [603, 524] on div "Create list of potential execs to invite to SF Exec Event" at bounding box center [619, 542] width 200 height 37
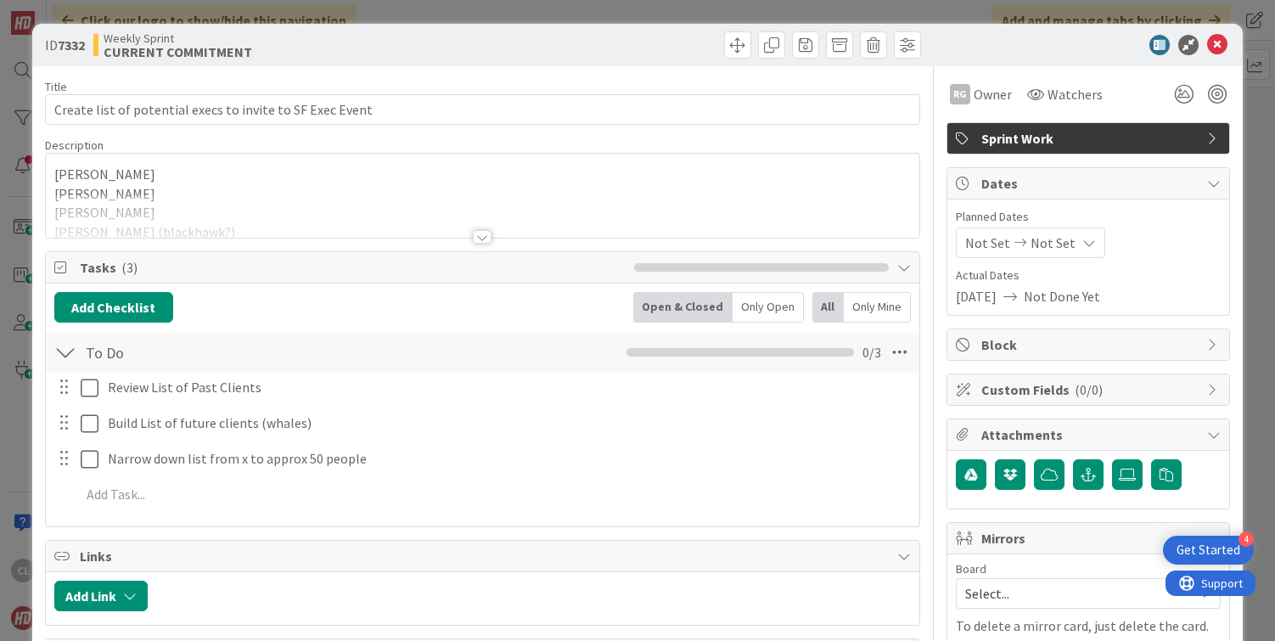
click at [269, 210] on div at bounding box center [483, 215] width 874 height 43
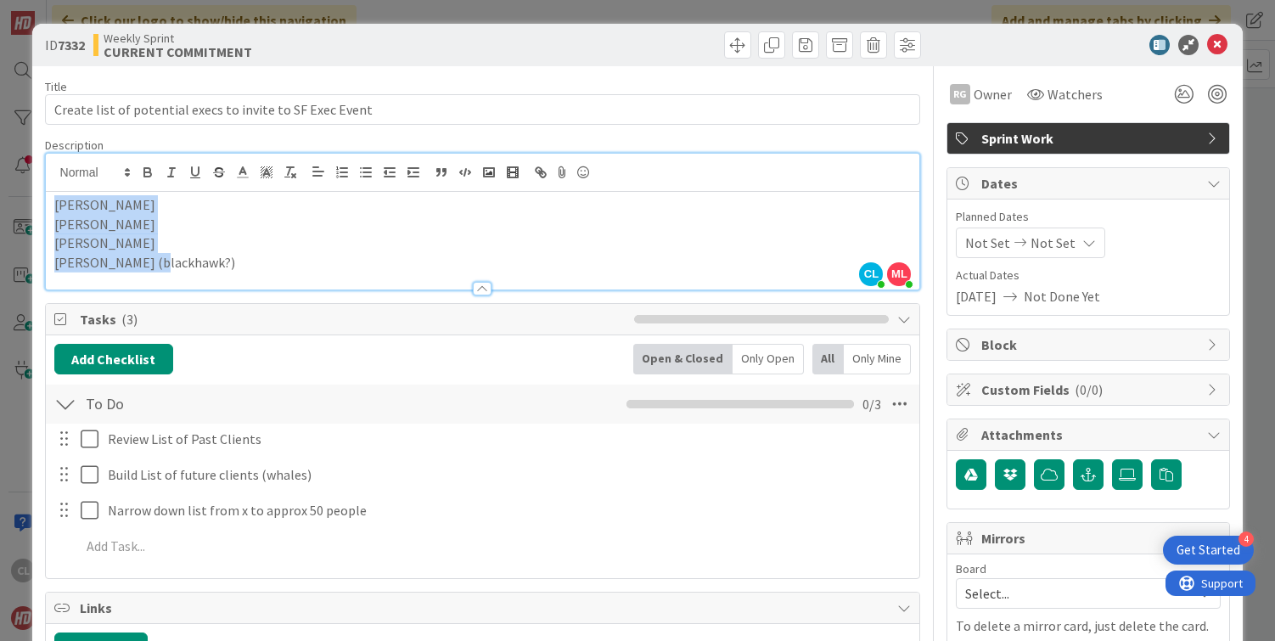
drag, startPoint x: 204, startPoint y: 255, endPoint x: 29, endPoint y: 190, distance: 186.3
click at [29, 190] on div "ID 7332 Weekly Sprint CURRENT COMMITMENT Title 57 / 128 Create list of potentia…" at bounding box center [637, 320] width 1275 height 641
click at [109, 255] on p "Ann (blackhawk?)" at bounding box center [482, 263] width 857 height 20
drag, startPoint x: 189, startPoint y: 257, endPoint x: 26, endPoint y: 198, distance: 173.4
click at [26, 198] on div "ID 7332 Weekly Sprint CURRENT COMMITMENT Title 57 / 128 Create list of potentia…" at bounding box center [637, 320] width 1275 height 641
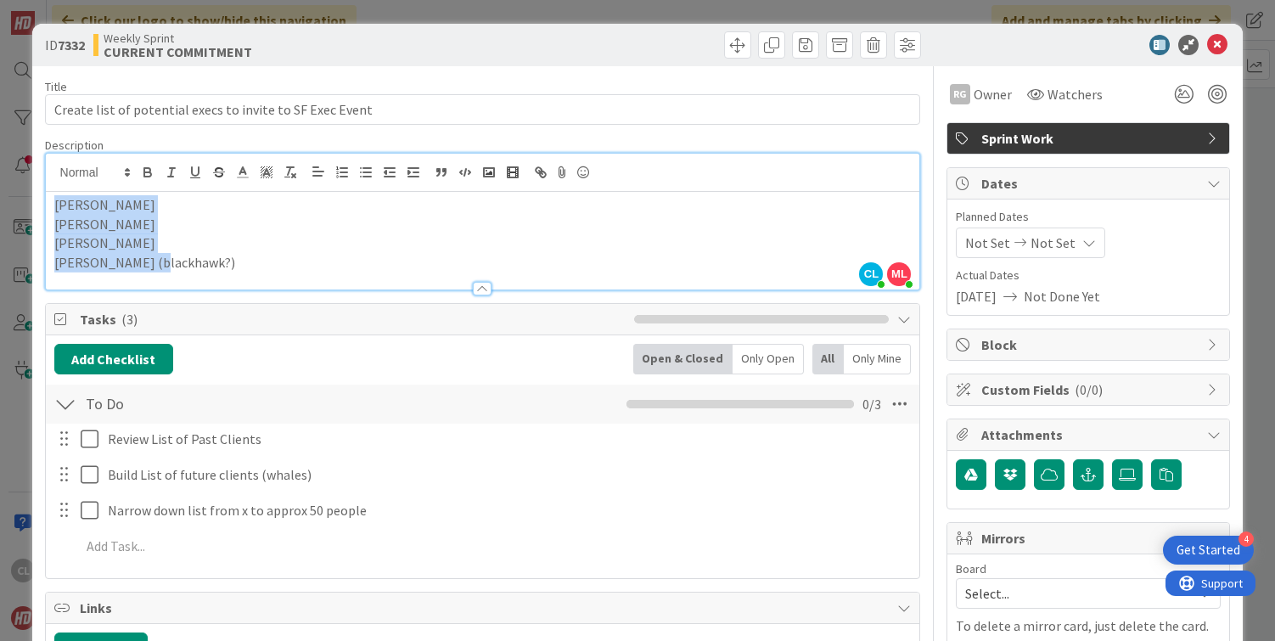
click at [163, 243] on p "Jennifer" at bounding box center [482, 243] width 857 height 20
click at [143, 221] on p "Ryan" at bounding box center [482, 225] width 857 height 20
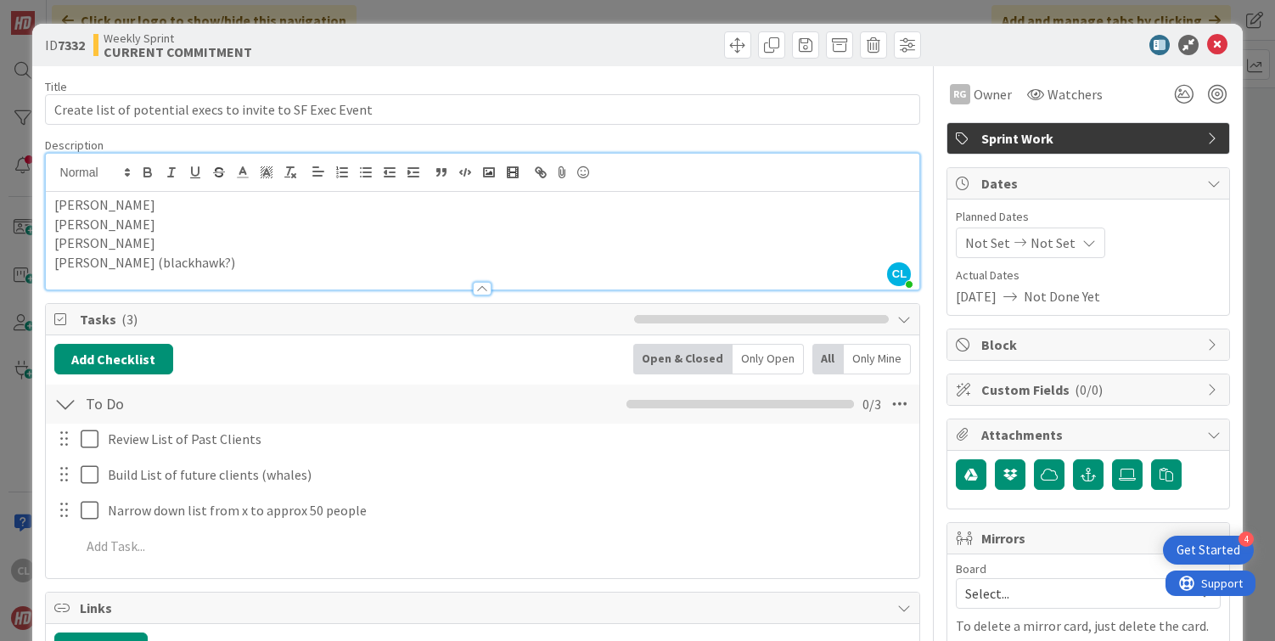
drag, startPoint x: 1217, startPoint y: 43, endPoint x: 1079, endPoint y: 38, distance: 137.6
click at [1078, 38] on div at bounding box center [1079, 45] width 300 height 20
click at [1223, 38] on icon at bounding box center [1217, 45] width 20 height 20
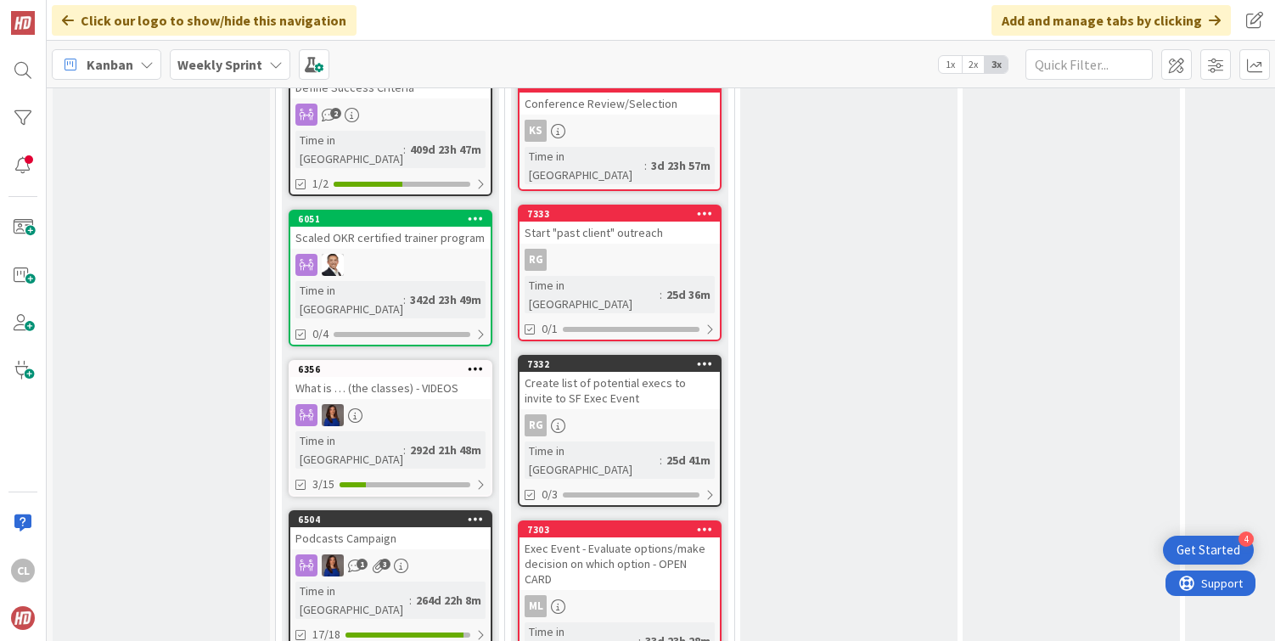
scroll to position [2300, 0]
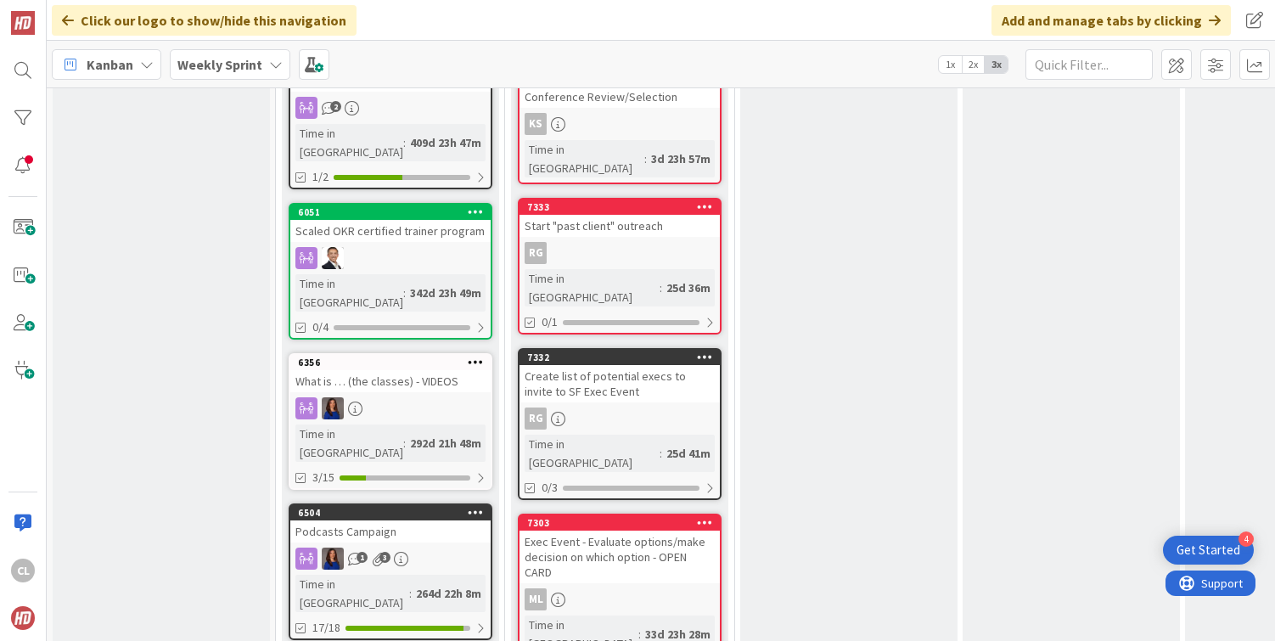
click at [625, 530] on div "Exec Event - Evaluate options/make decision on which option - OPEN CARD" at bounding box center [619, 556] width 200 height 53
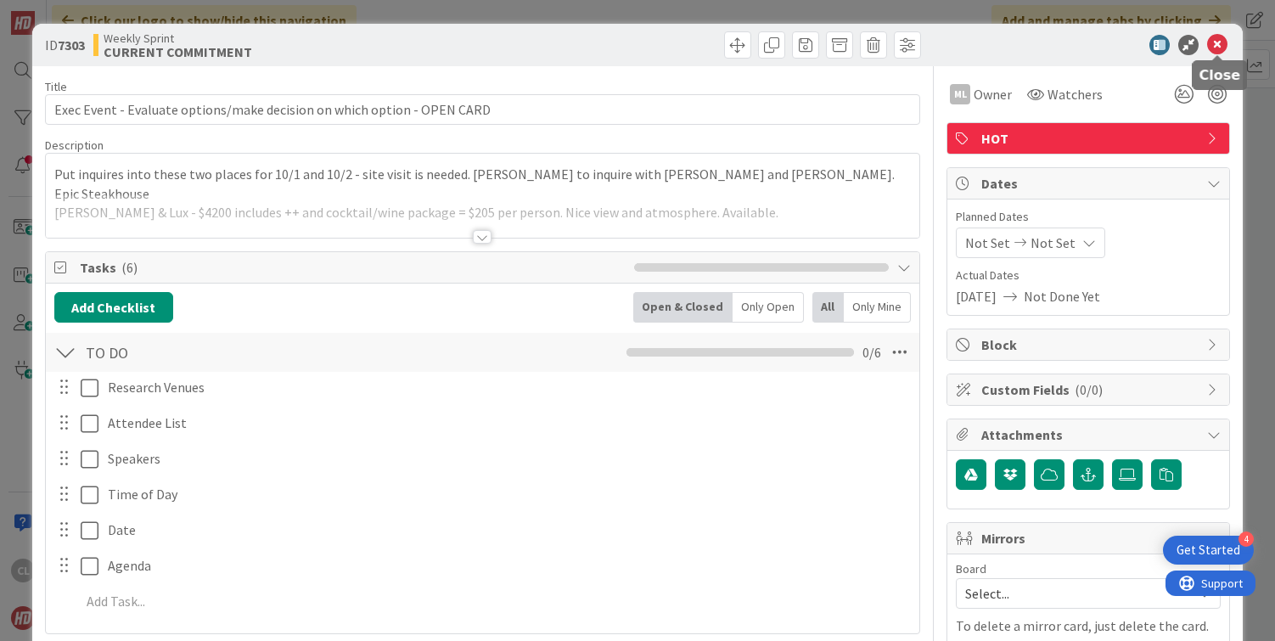
click at [1214, 46] on icon at bounding box center [1217, 45] width 20 height 20
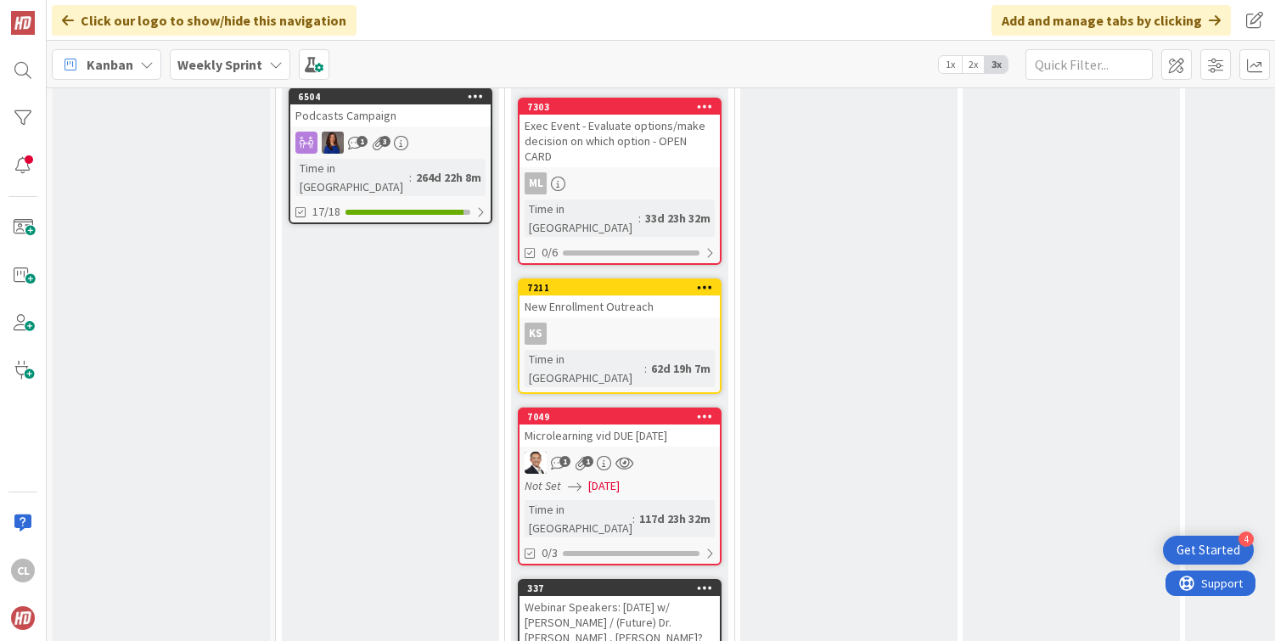
scroll to position [2715, 0]
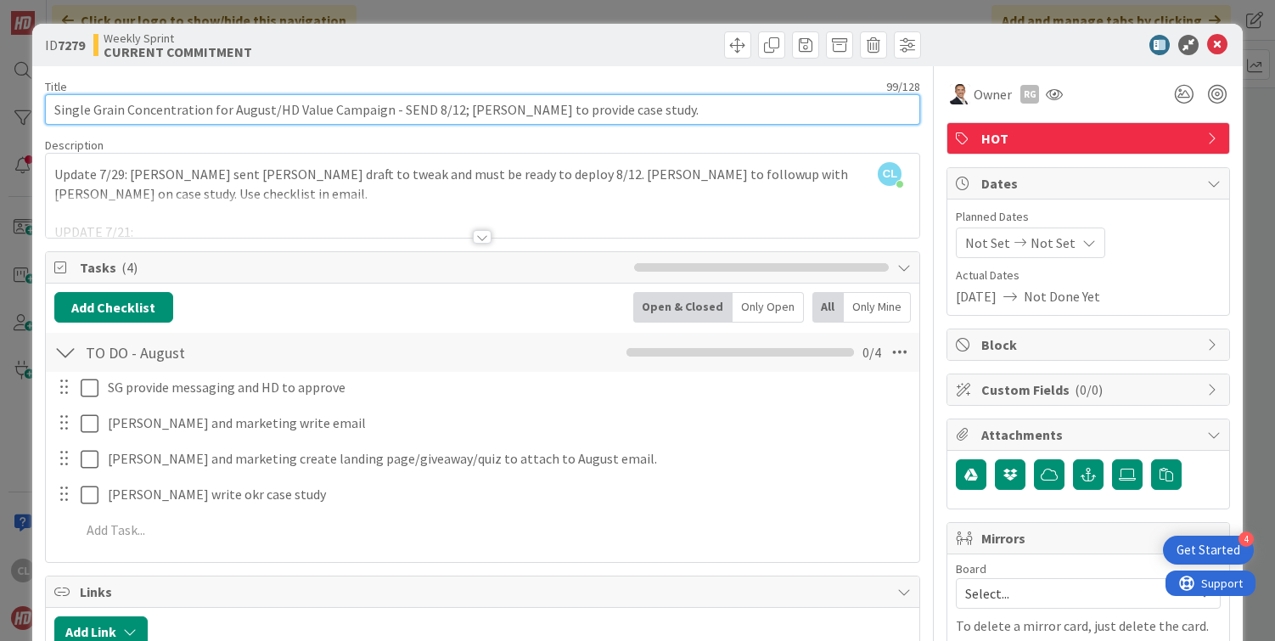
click at [416, 100] on input "Single Grain Concentration for August/HD Value Campaign - SEND 8/12; Natalie to…" at bounding box center [483, 109] width 876 height 31
drag, startPoint x: 624, startPoint y: 109, endPoint x: 445, endPoint y: 109, distance: 179.1
click at [445, 109] on input "Single Grain Concentration for August/HD Value Campaign - SEND 8/12; Natalie to…" at bounding box center [483, 109] width 876 height 31
click at [567, 113] on input "Single Grain Concentration for August/HD Value Campaign - SEND 8/12; Natalie to…" at bounding box center [483, 109] width 876 height 31
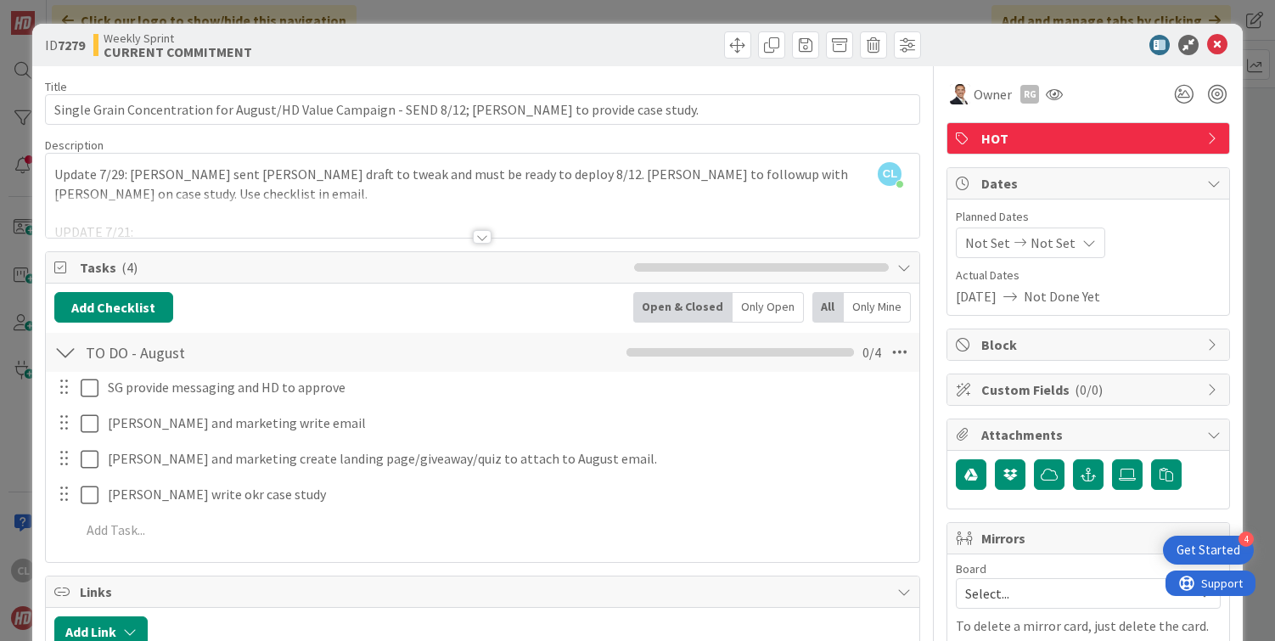
click at [350, 225] on div at bounding box center [483, 215] width 874 height 43
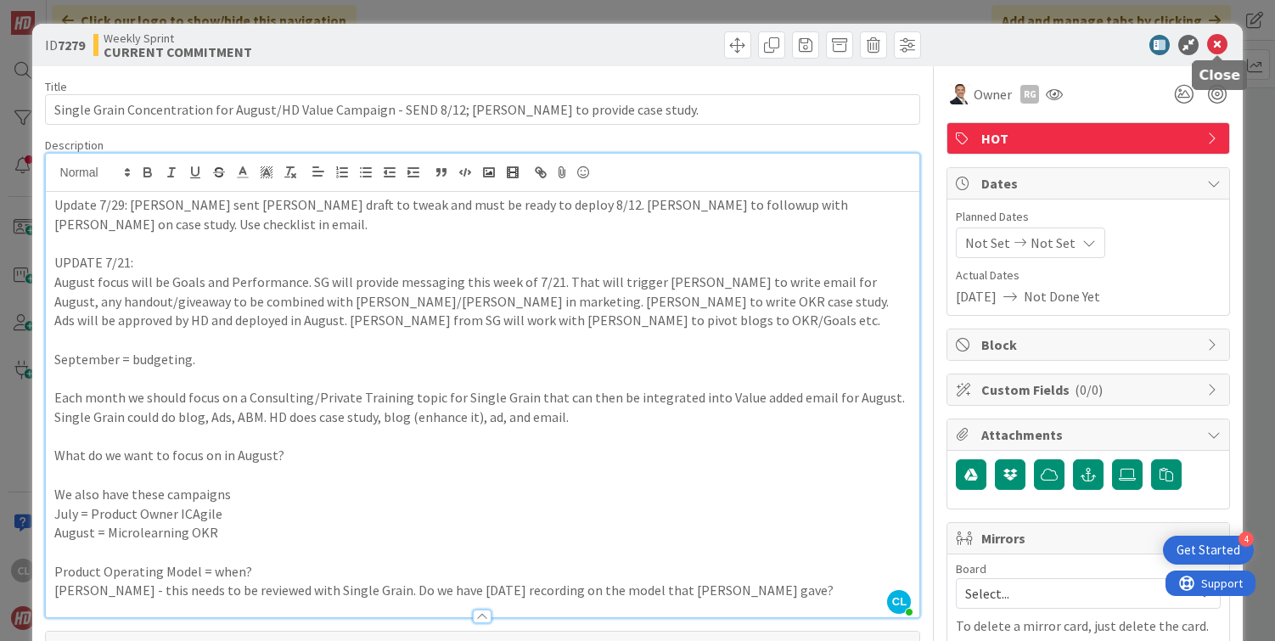
click at [1214, 48] on icon at bounding box center [1217, 45] width 20 height 20
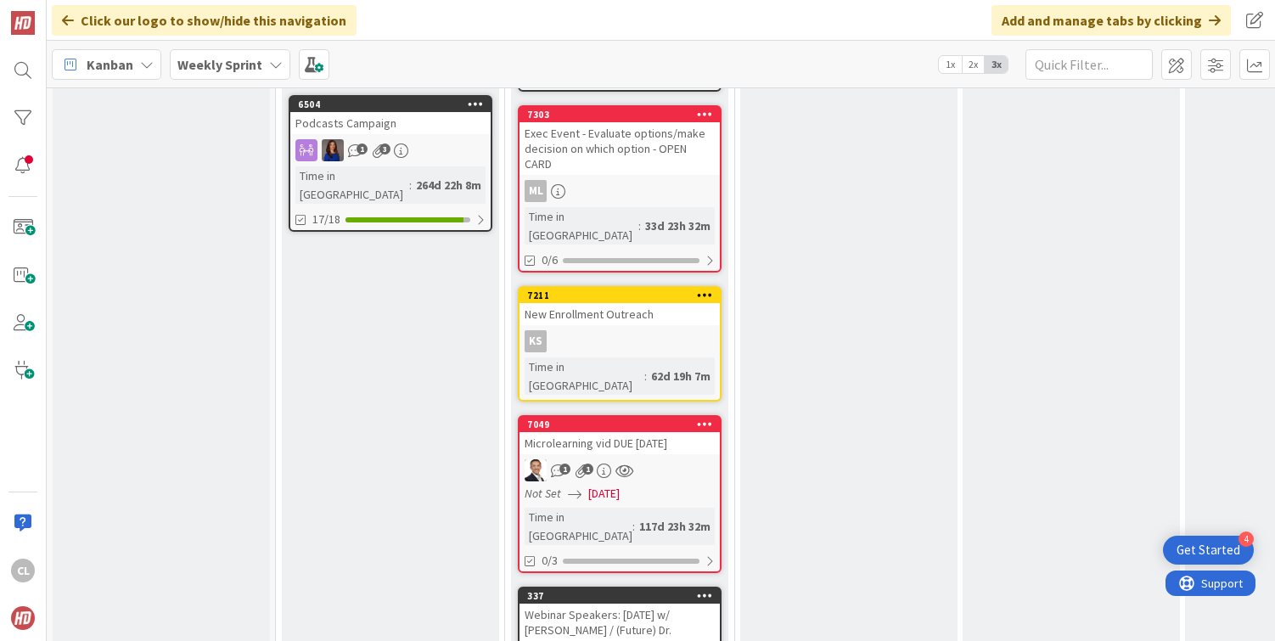
scroll to position [2700, 0]
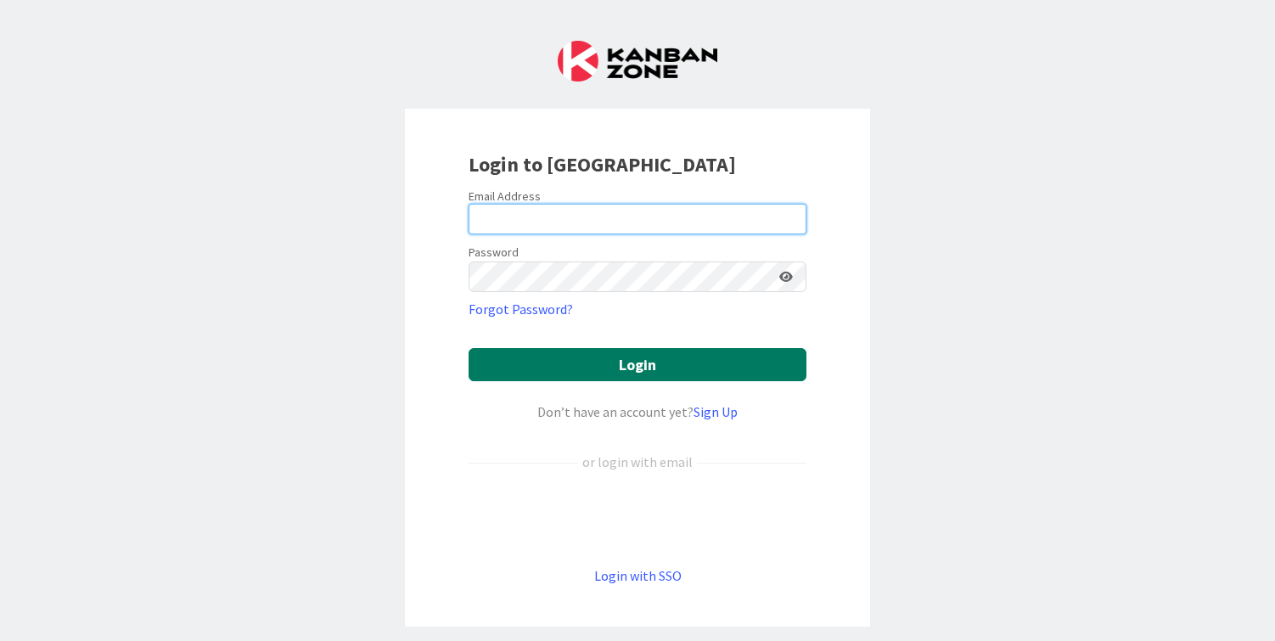
type input "[PERSON_NAME][EMAIL_ADDRESS][DOMAIN_NAME]"
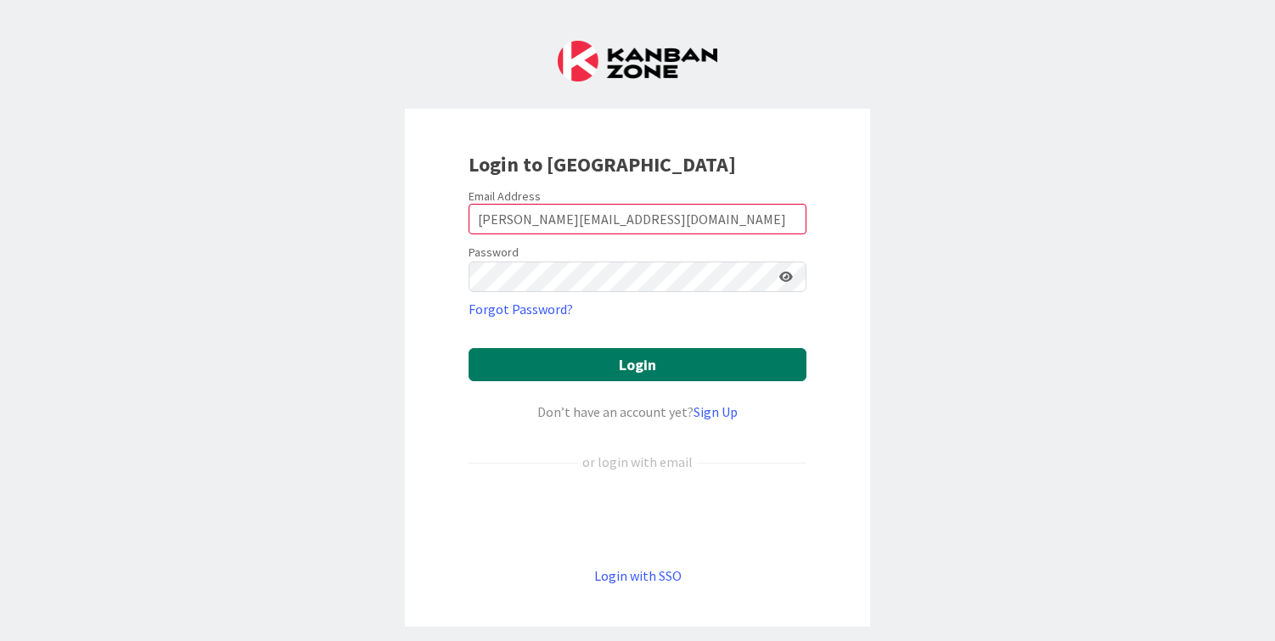
click at [623, 354] on button "Login" at bounding box center [637, 364] width 338 height 33
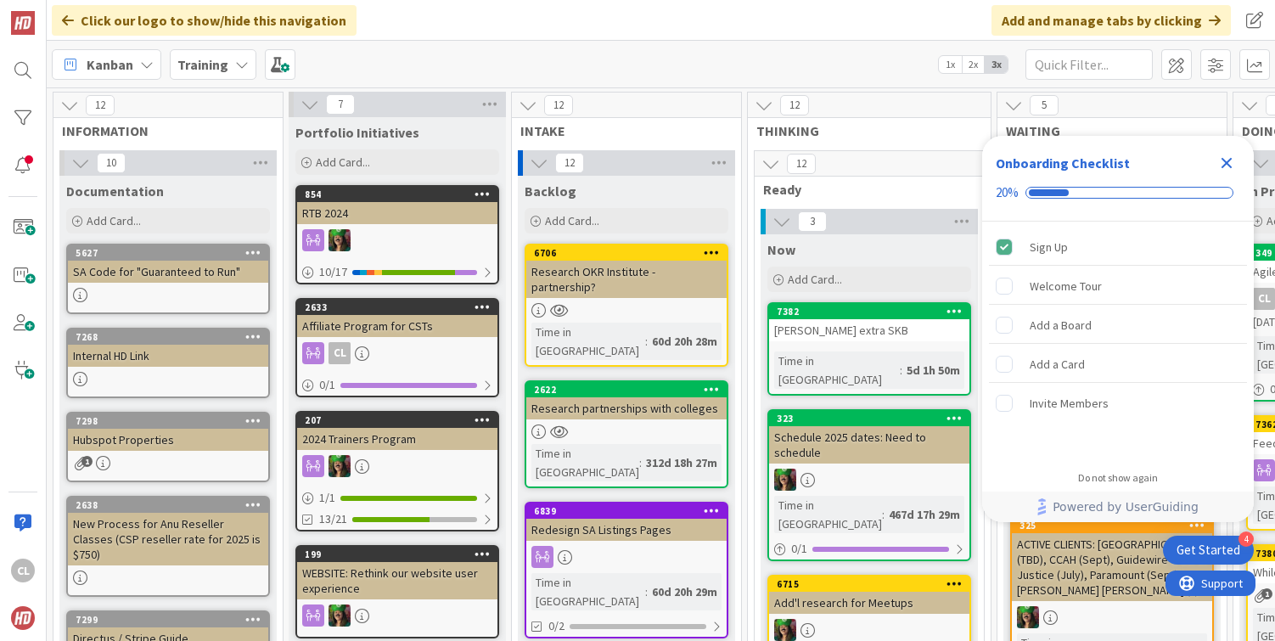
scroll to position [0, 743]
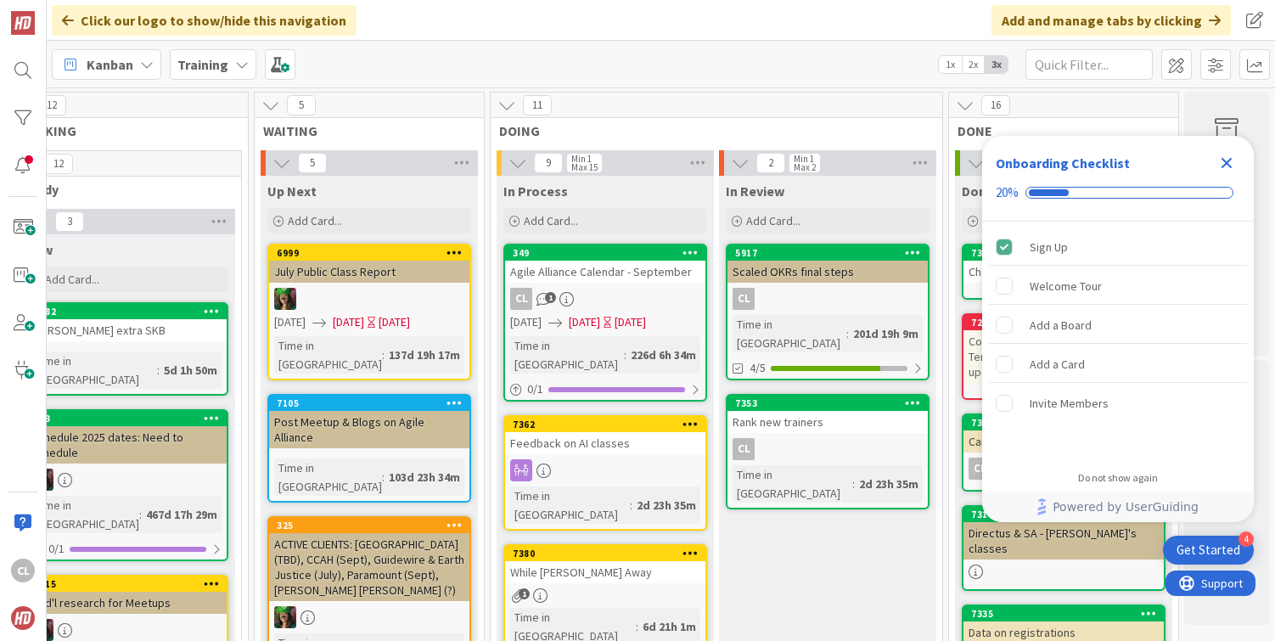
click at [1227, 163] on icon "Close Checklist" at bounding box center [1226, 163] width 11 height 11
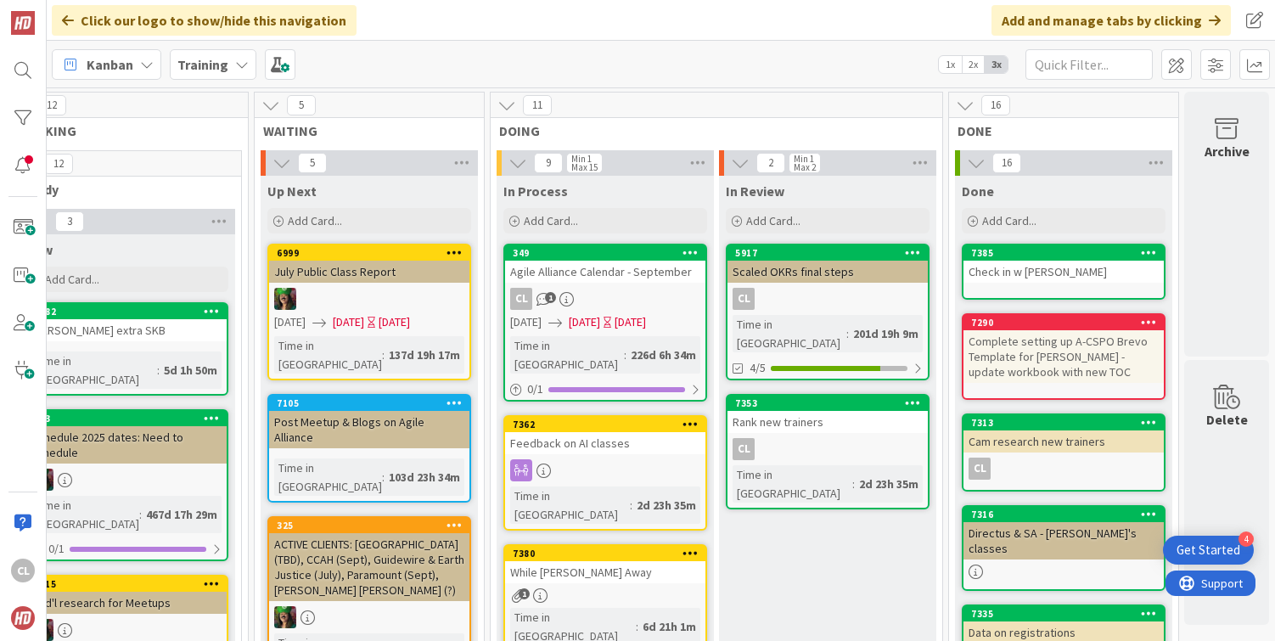
scroll to position [0, 0]
click at [585, 230] on div "Add Card..." at bounding box center [605, 220] width 204 height 25
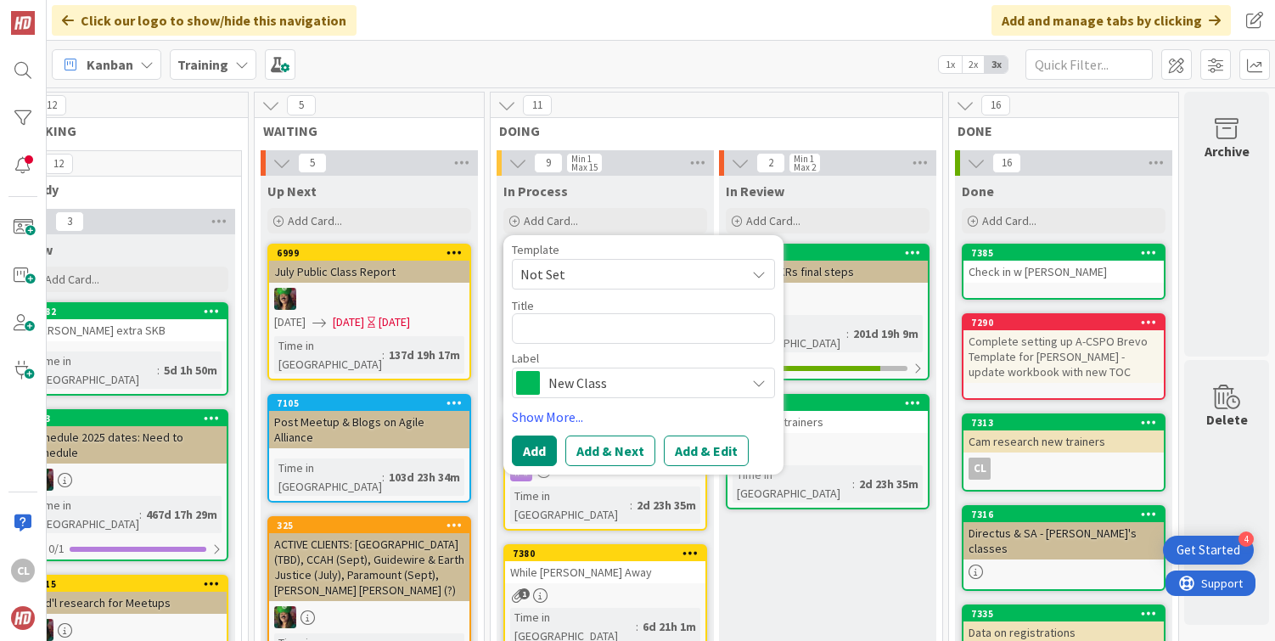
type textarea "x"
type textarea "R"
type textarea "x"
type textarea "Re"
type textarea "x"
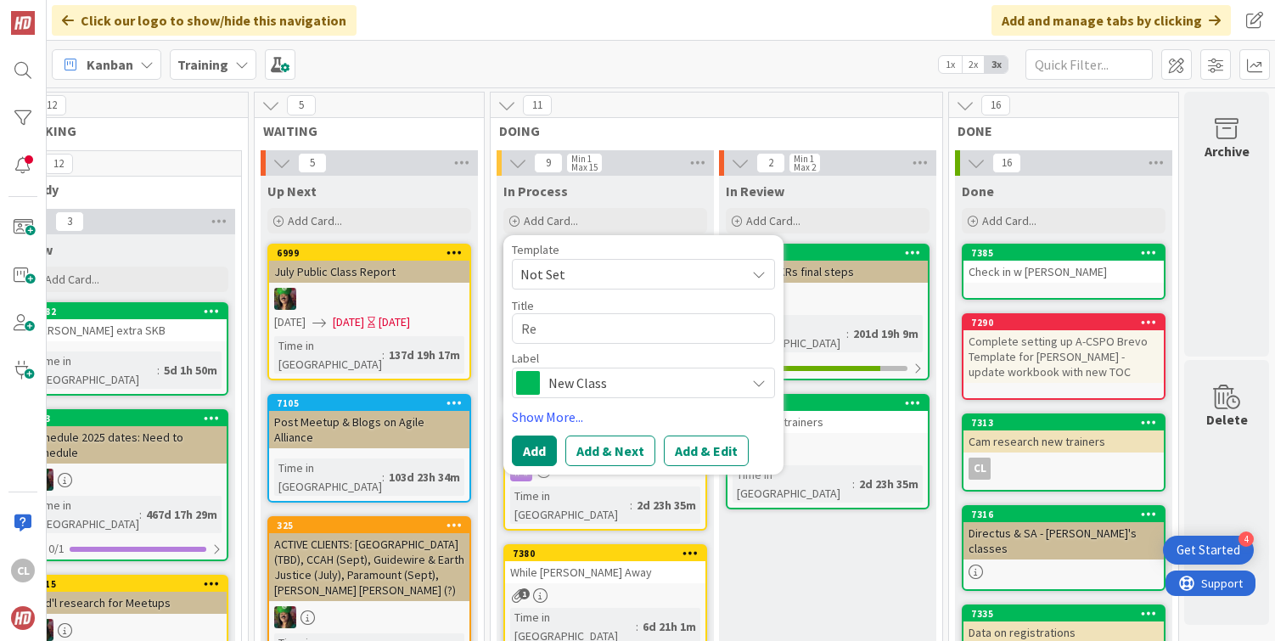
type textarea "Rea"
type textarea "x"
type textarea "Reac"
type textarea "x"
type textarea "Reach"
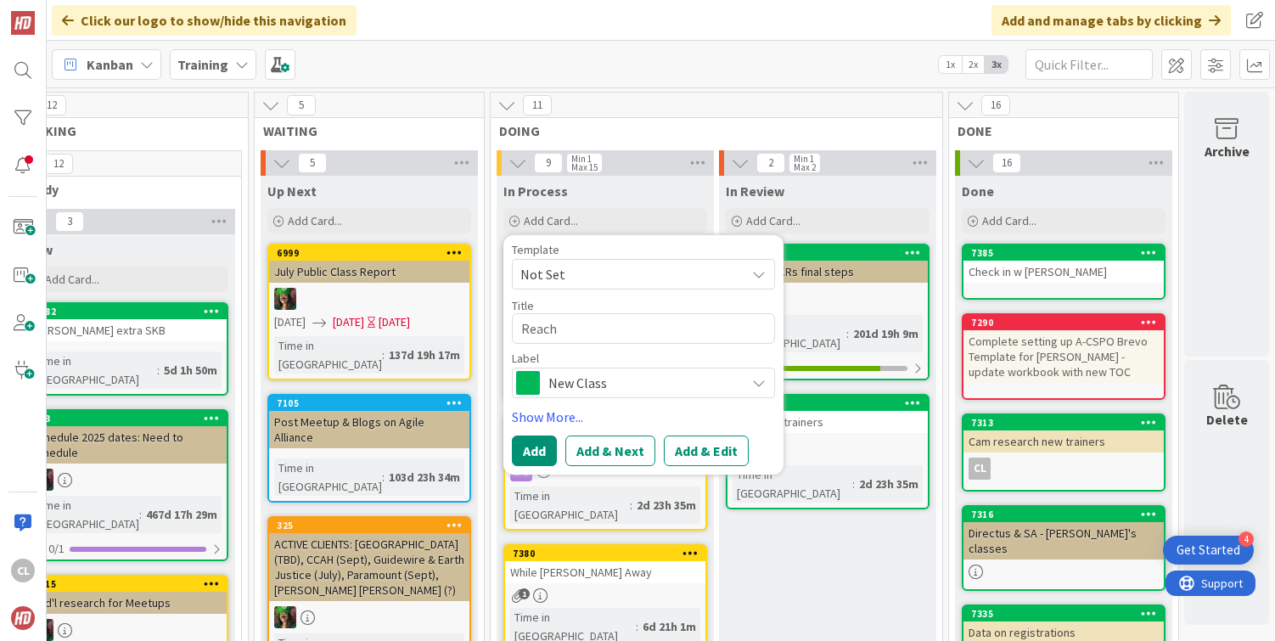
type textarea "x"
type textarea "Reach"
type textarea "x"
type textarea "Reach o"
type textarea "x"
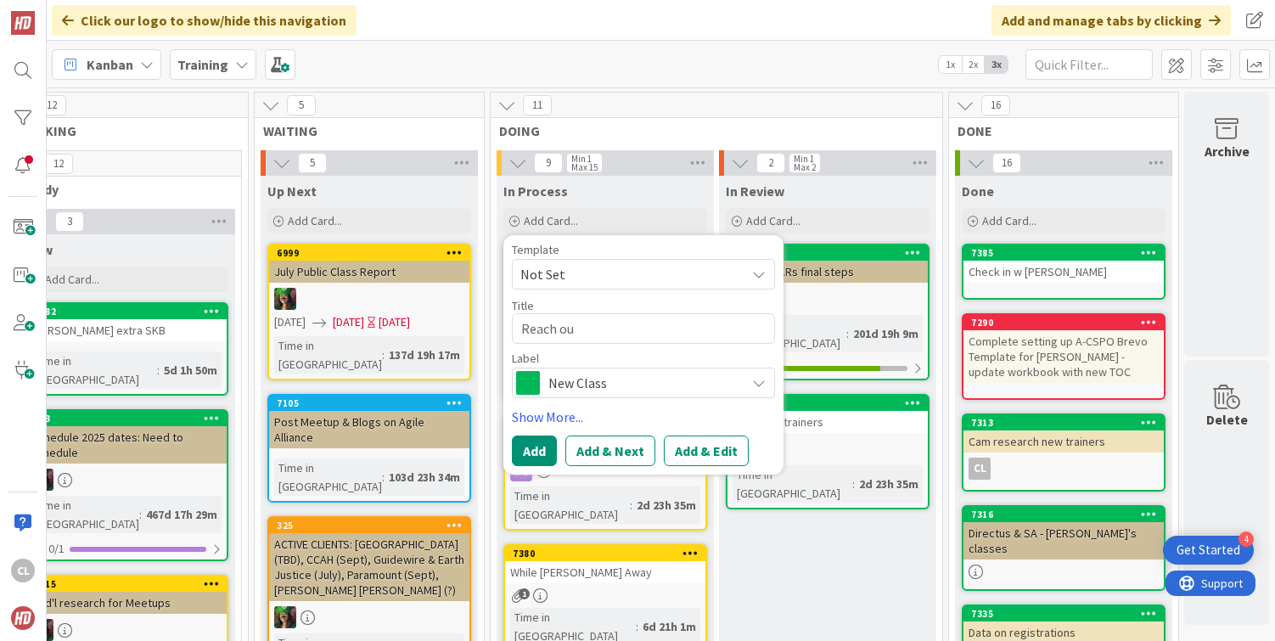
type textarea "Reach out"
type textarea "x"
type textarea "Reach out"
type textarea "x"
type textarea "Reach out t"
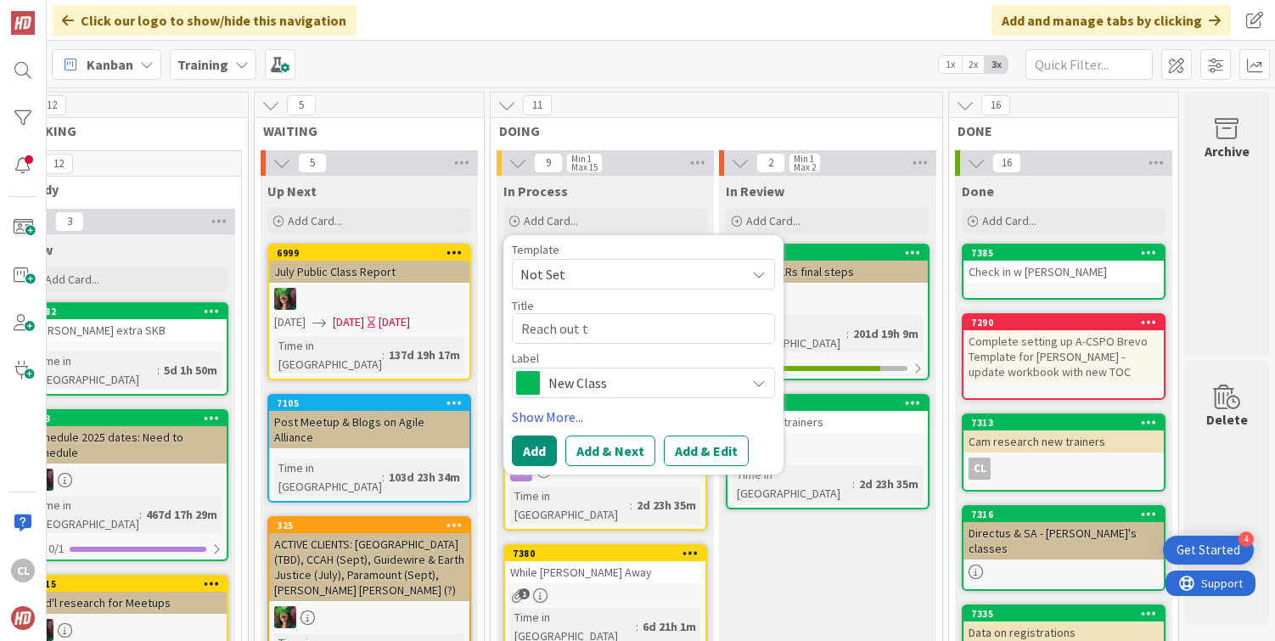
type textarea "x"
type textarea "Reach out to"
type textarea "x"
type textarea "Reach out to"
type textarea "x"
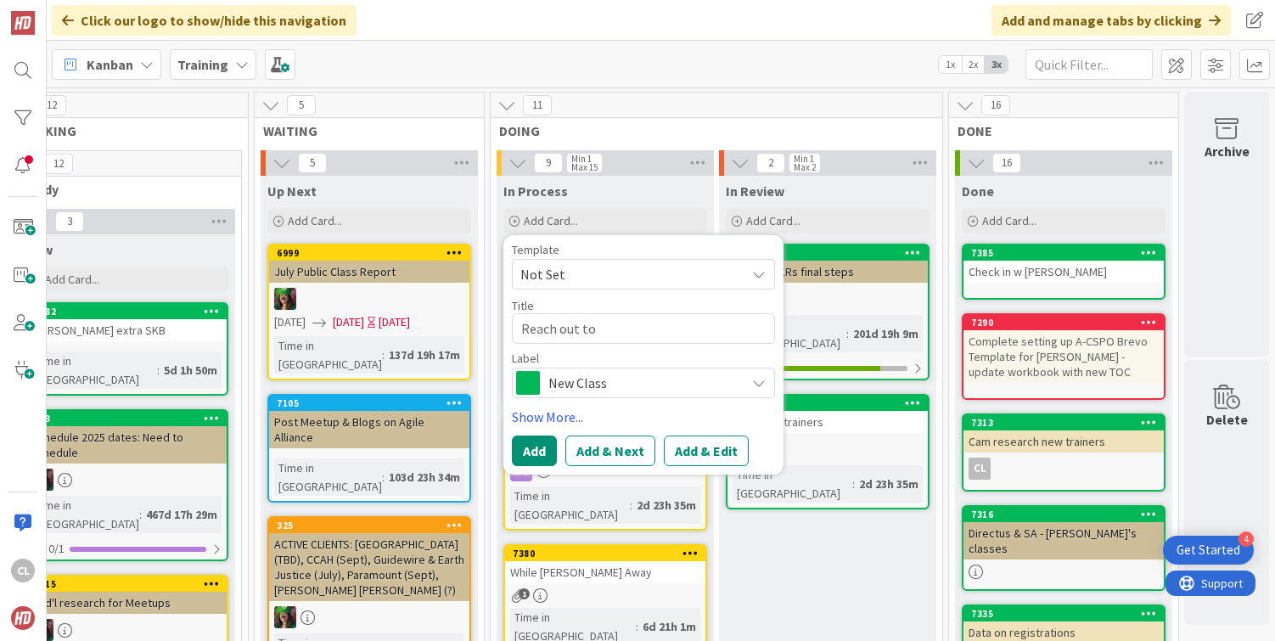
type textarea "Reach out to A"
type textarea "x"
type textarea "Reach out to Am"
type textarea "x"
type textarea "Reach out to Amy"
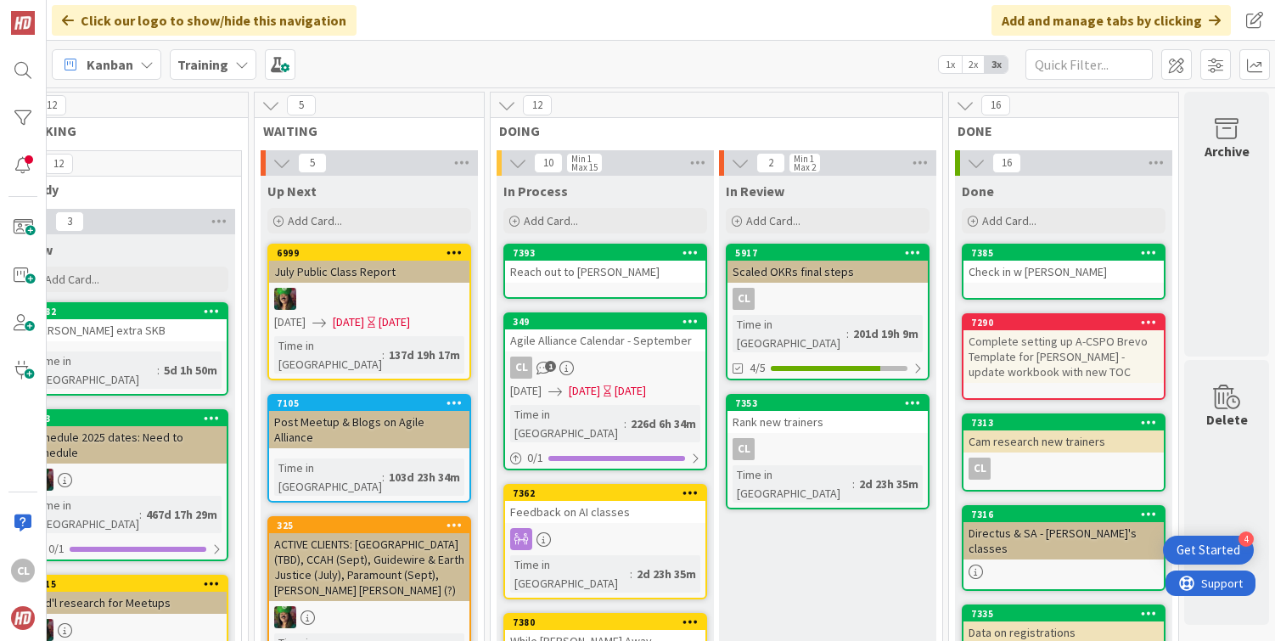
click at [652, 57] on div "Kanban Training 1x 2x 3x" at bounding box center [661, 64] width 1228 height 47
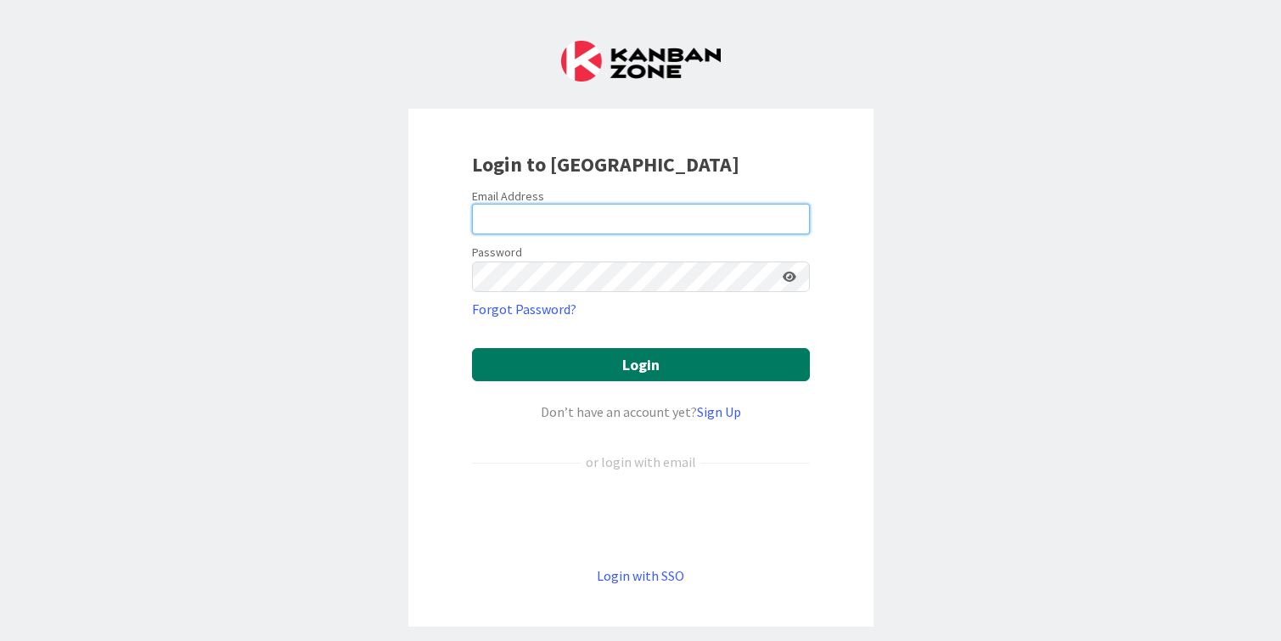
type input "[PERSON_NAME][EMAIL_ADDRESS][DOMAIN_NAME]"
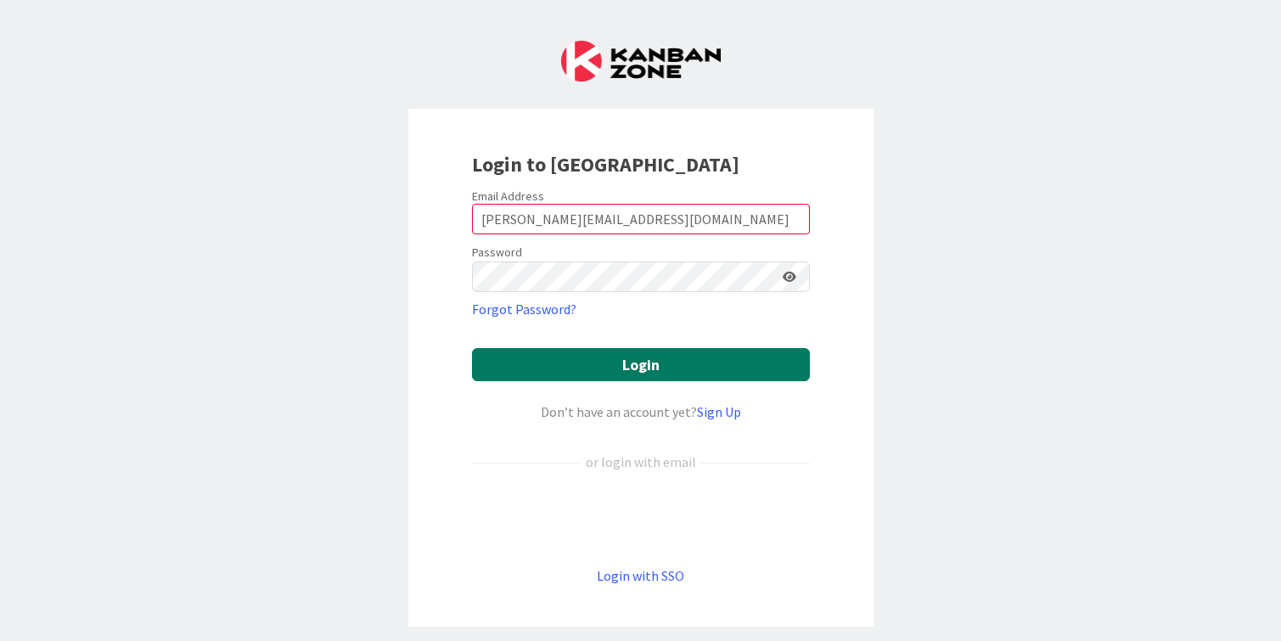
click at [677, 367] on button "Login" at bounding box center [641, 364] width 338 height 33
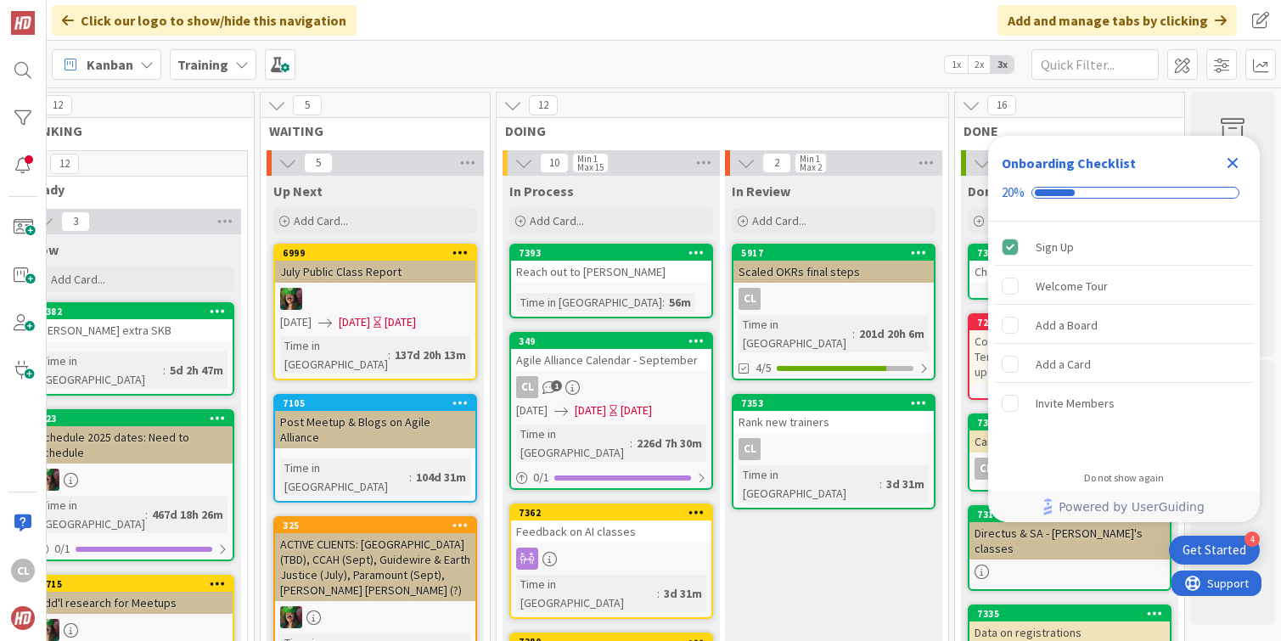
click at [1231, 158] on icon "Close Checklist" at bounding box center [1232, 163] width 20 height 20
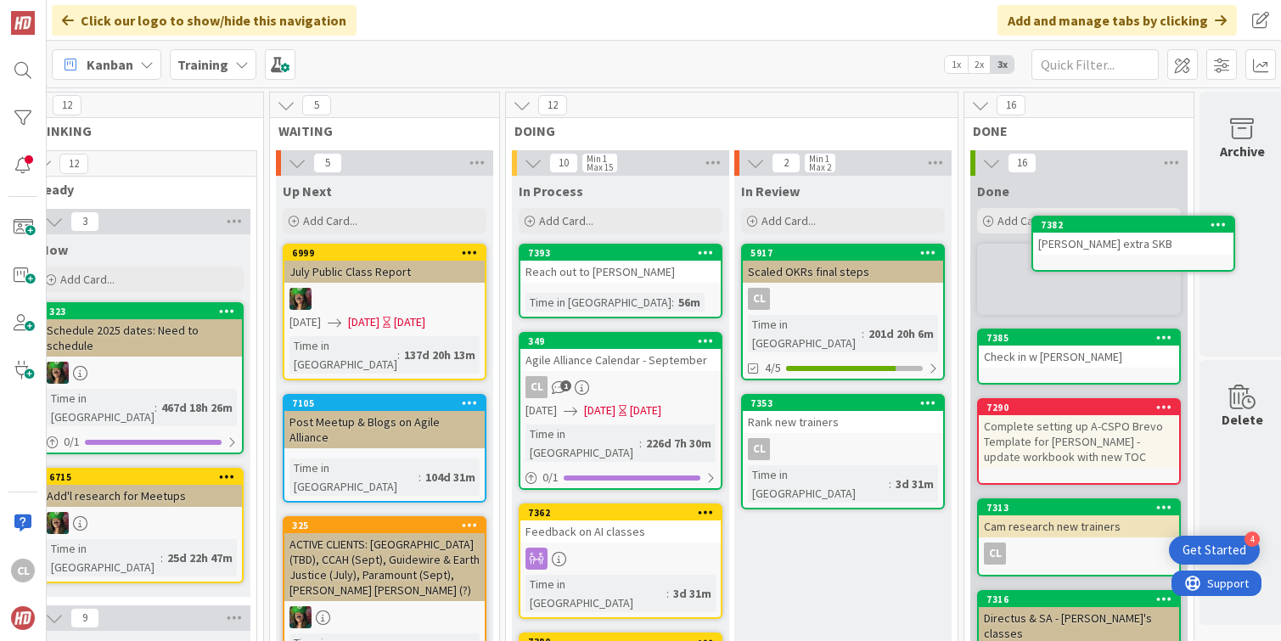
scroll to position [0, 737]
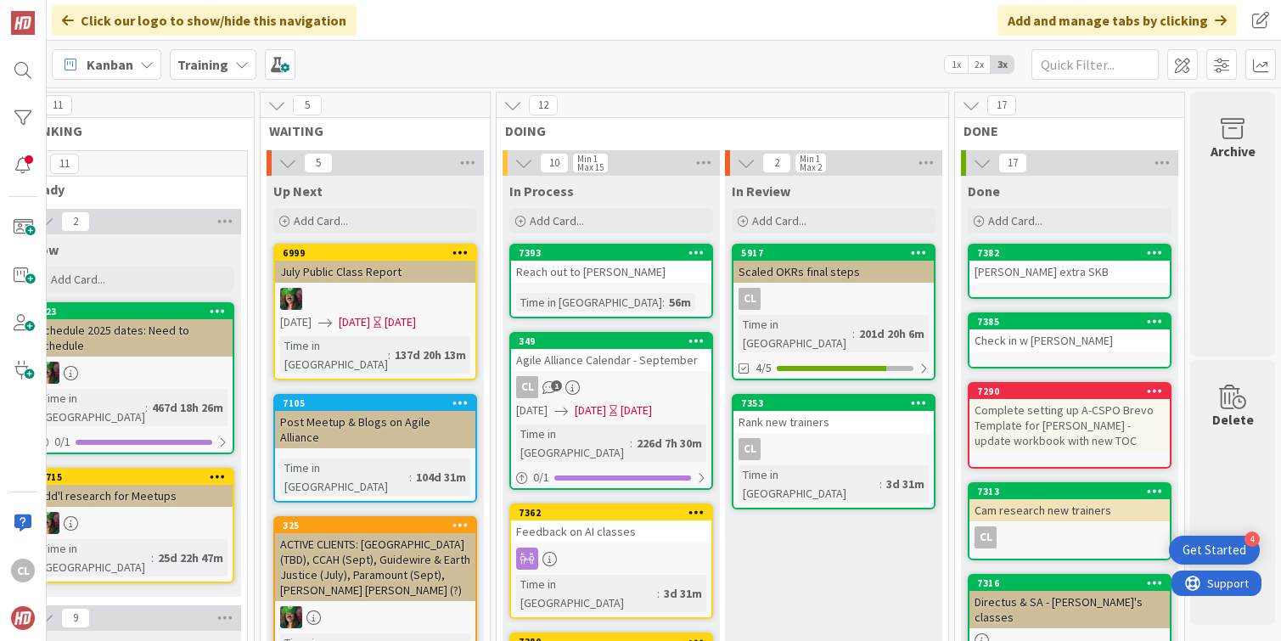
drag, startPoint x: 205, startPoint y: 319, endPoint x: 819, endPoint y: 19, distance: 683.9
click at [602, 266] on div "Reach out to Amy" at bounding box center [611, 272] width 200 height 22
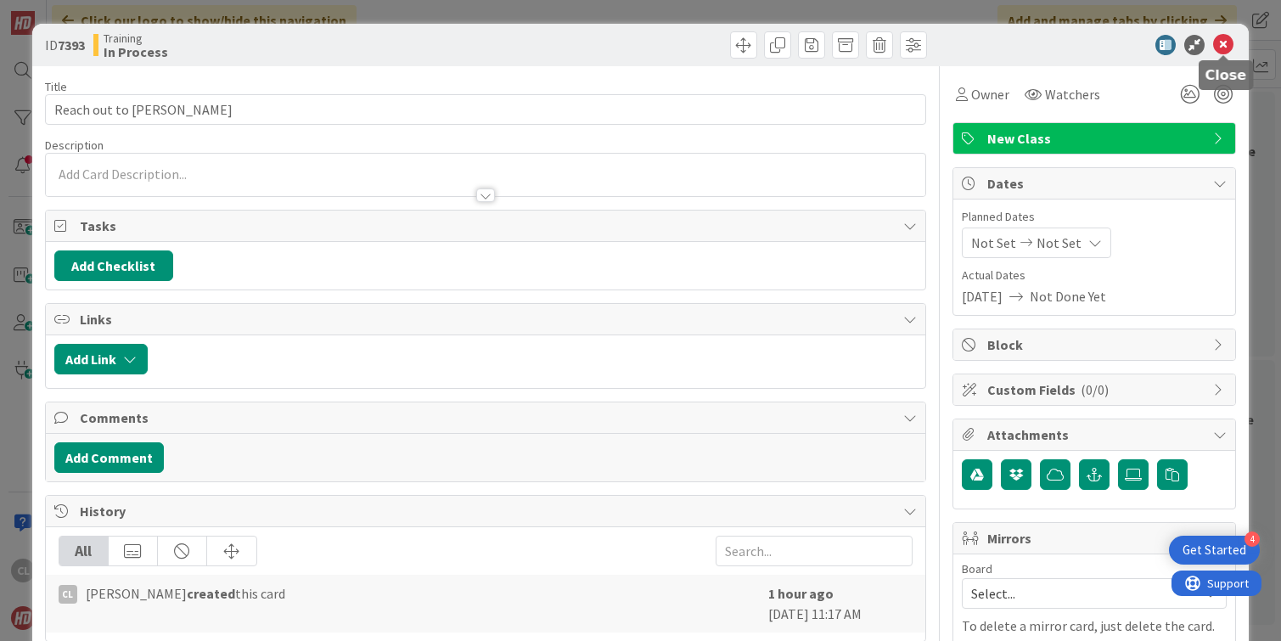
click at [1222, 48] on icon at bounding box center [1223, 45] width 20 height 20
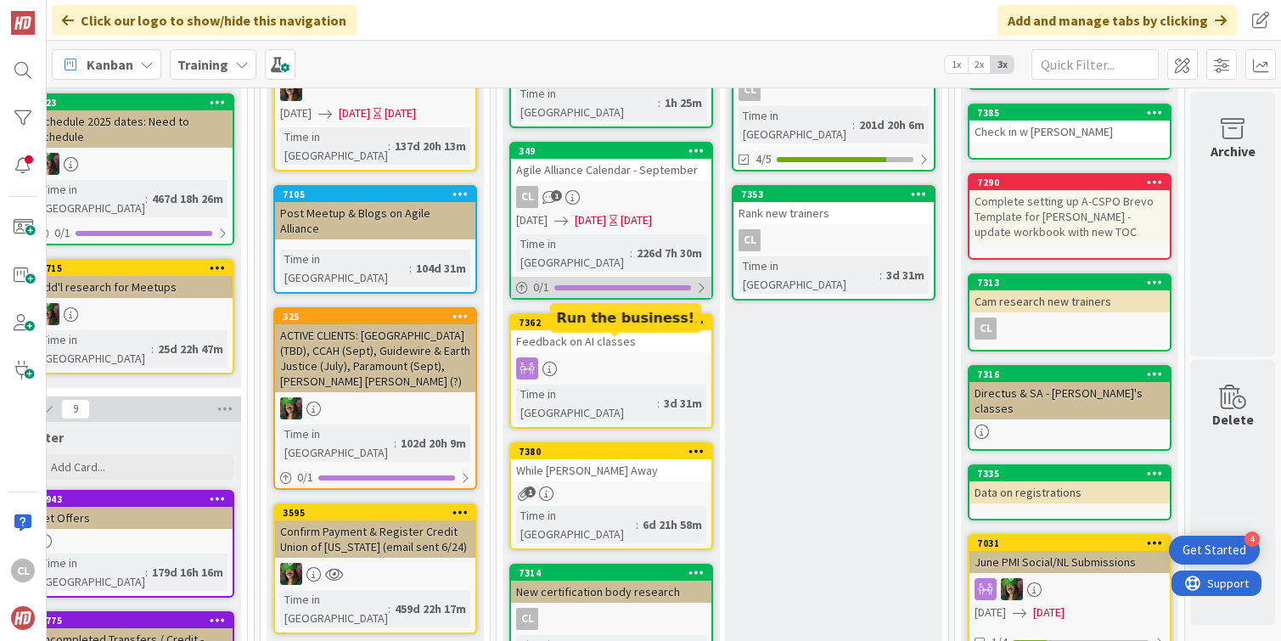
scroll to position [208, 737]
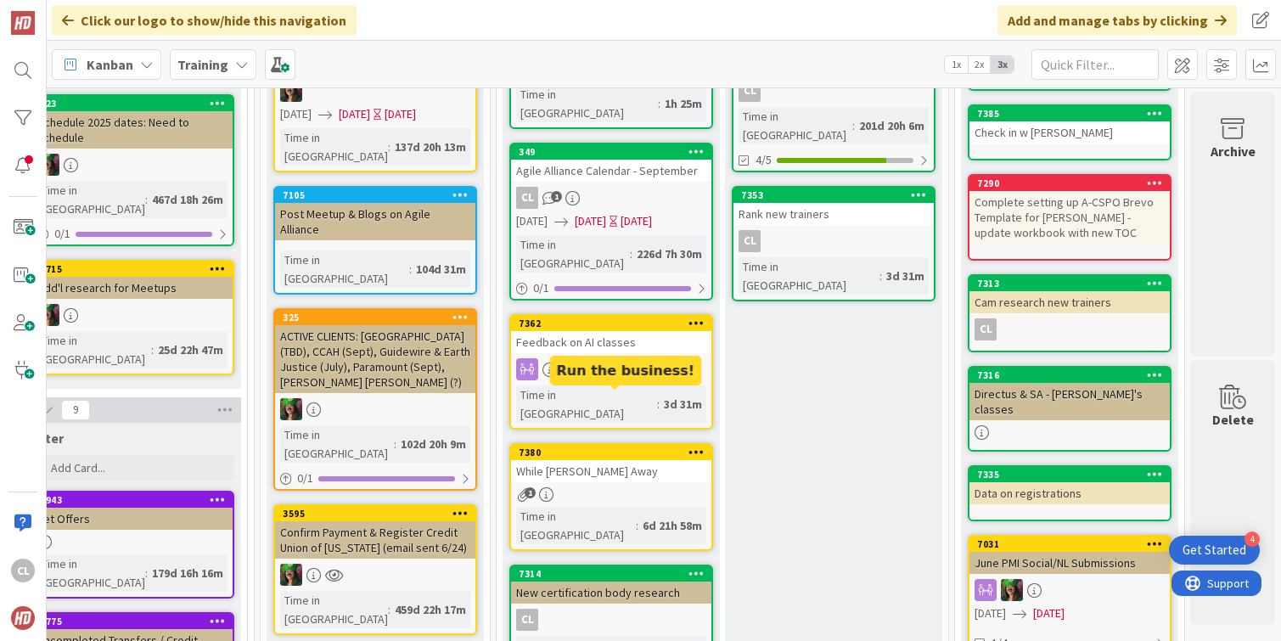
click at [580, 446] on div "7380" at bounding box center [615, 452] width 193 height 12
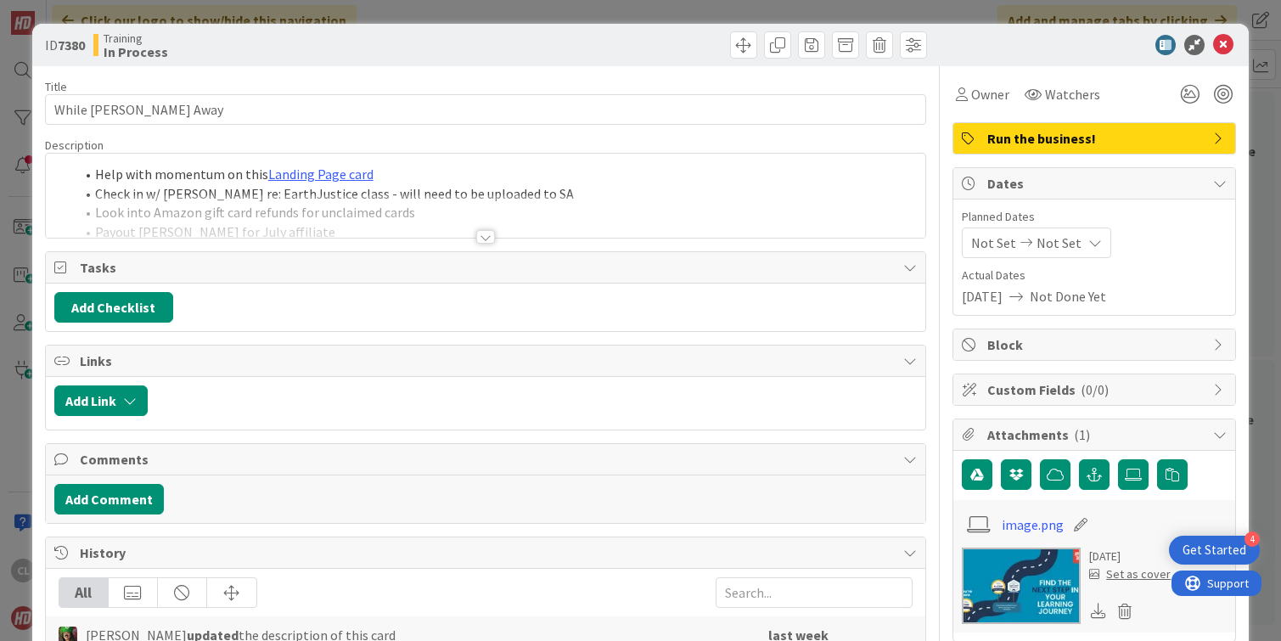
click at [444, 226] on div at bounding box center [486, 215] width 880 height 43
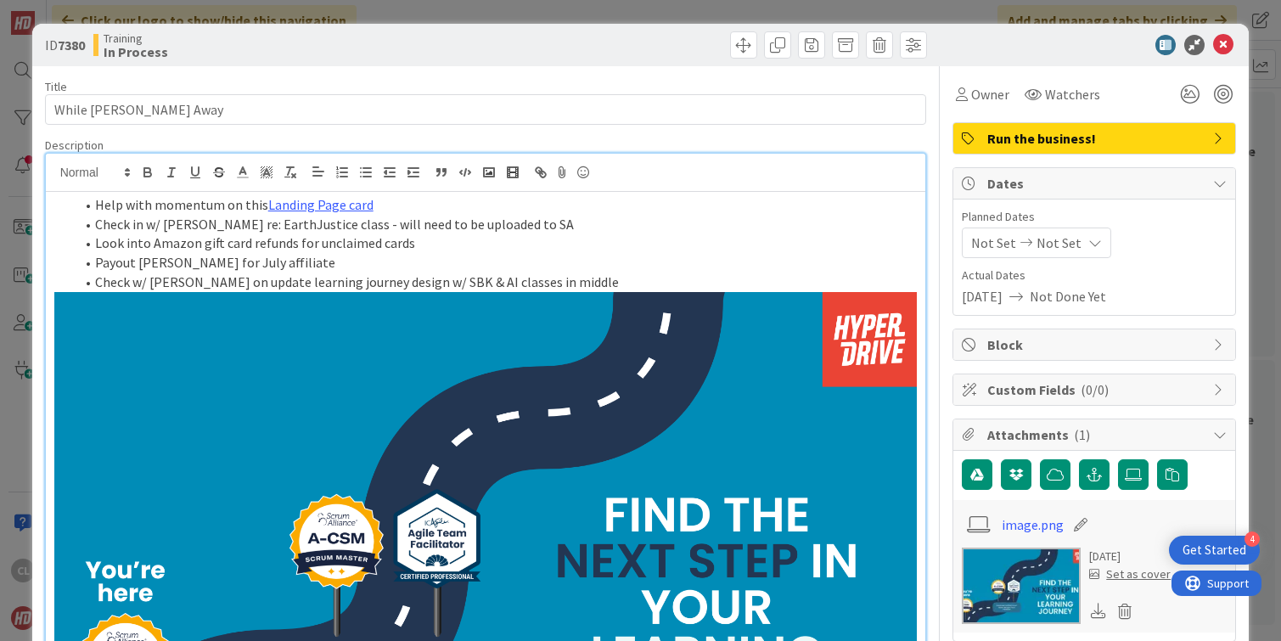
click at [456, 274] on li "Check w/ Brittany on update learning journey design w/ SBK & AI classes in midd…" at bounding box center [496, 282] width 843 height 20
click at [307, 254] on li "Payout Julie for July affiliate" at bounding box center [496, 263] width 843 height 20
click at [428, 243] on li "Look into Amazon gift card refunds for unclaimed cards" at bounding box center [496, 243] width 843 height 20
click at [541, 220] on li "Check in w/ Joel re: EarthJustice class - will need to be uploaded to SA" at bounding box center [496, 225] width 843 height 20
click at [468, 209] on li "Help with momentum on this Landing Page card" at bounding box center [496, 205] width 843 height 20
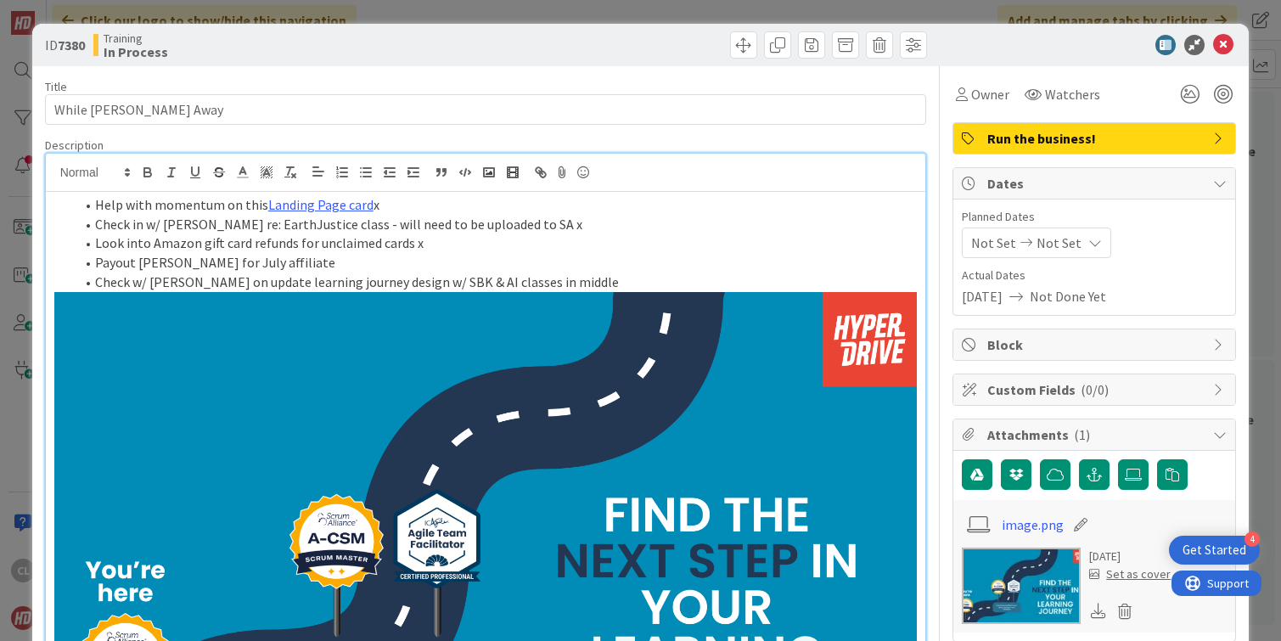
click at [454, 247] on li "Look into Amazon gift card refunds for unclaimed cards x" at bounding box center [496, 243] width 843 height 20
click at [349, 259] on li "Payout Julie for July affiliate" at bounding box center [496, 263] width 843 height 20
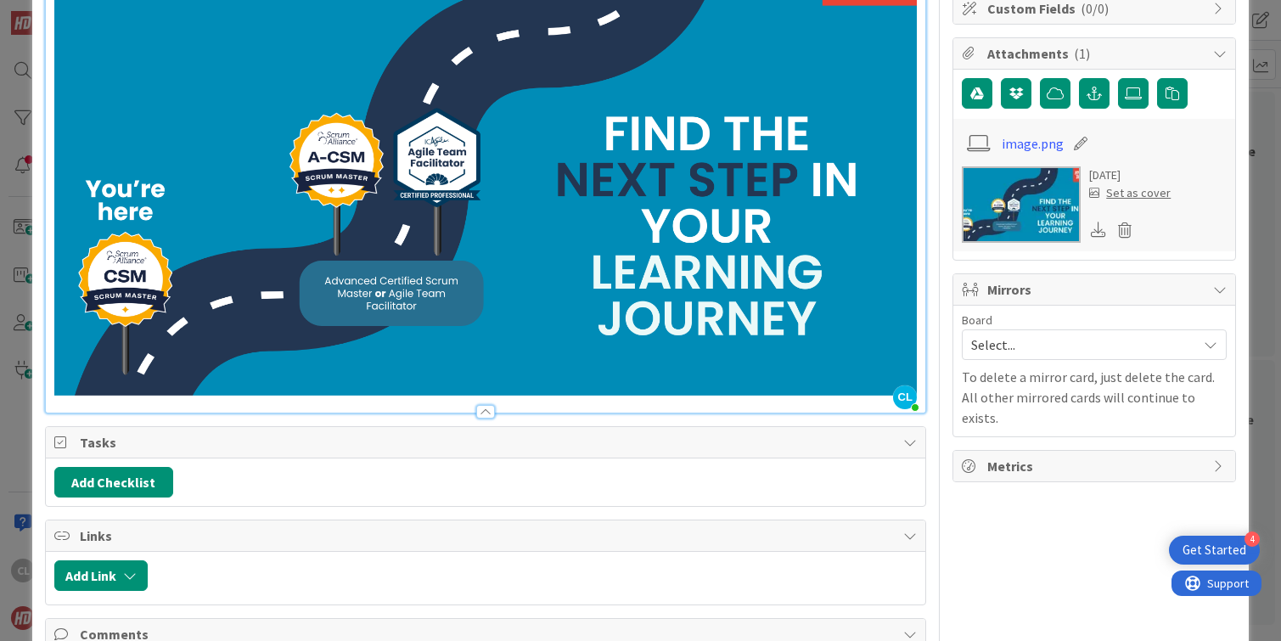
scroll to position [380, 0]
